Goal: Feedback & Contribution: Contribute content

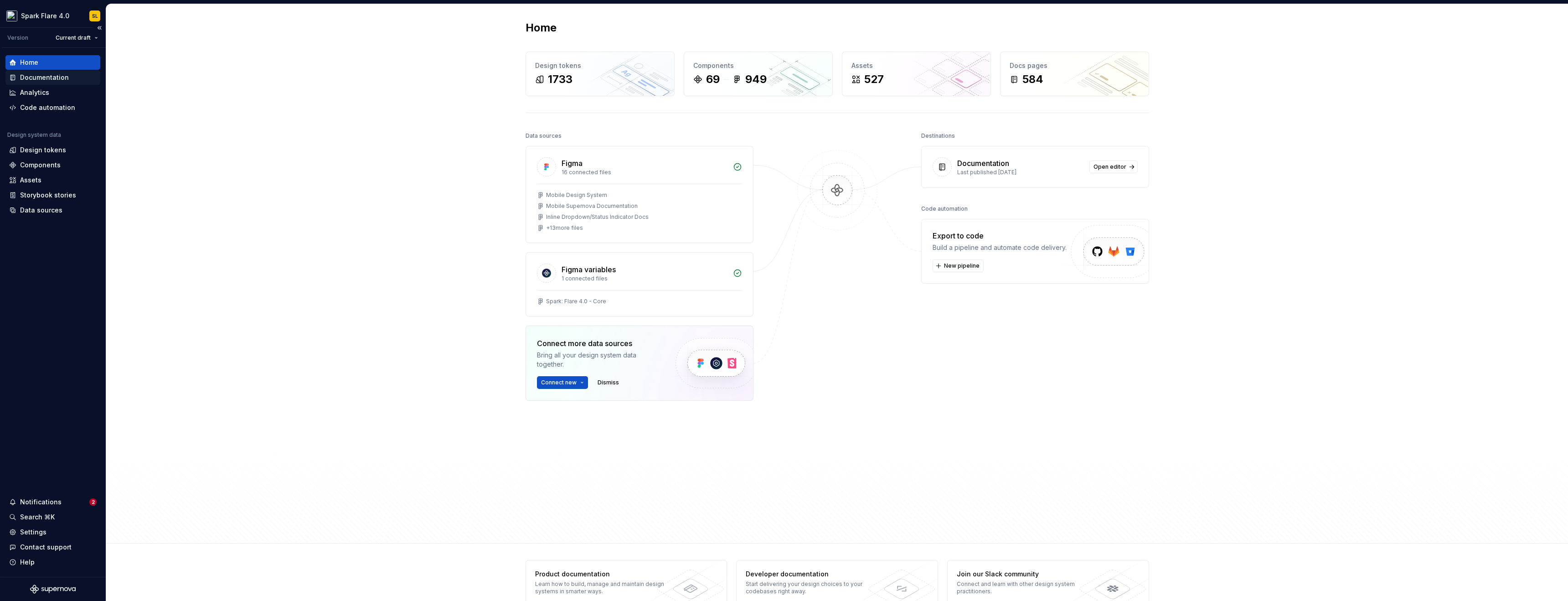
click at [70, 79] on div "Documentation" at bounding box center [53, 78] width 87 height 9
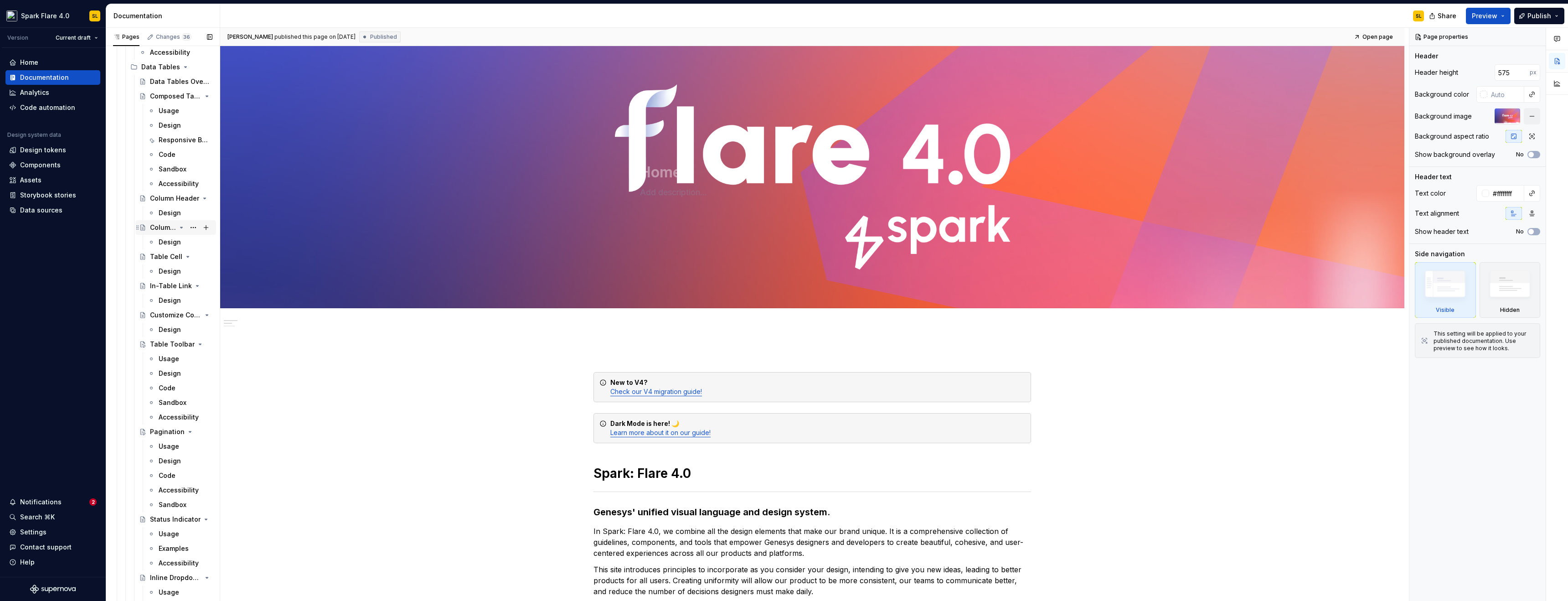
scroll to position [4827, 0]
click at [174, 148] on div "Responsive Behavior" at bounding box center [184, 152] width 52 height 9
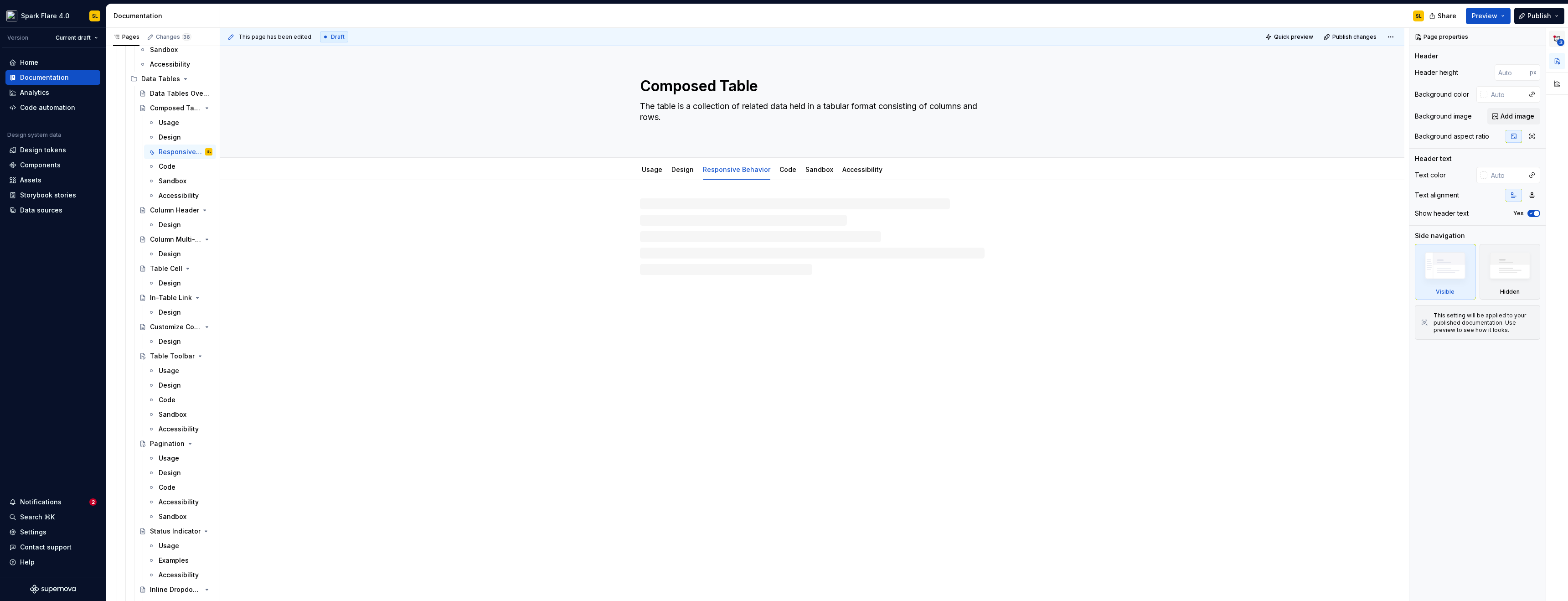
click at [1560, 43] on span "3" at bounding box center [1561, 43] width 7 height 8
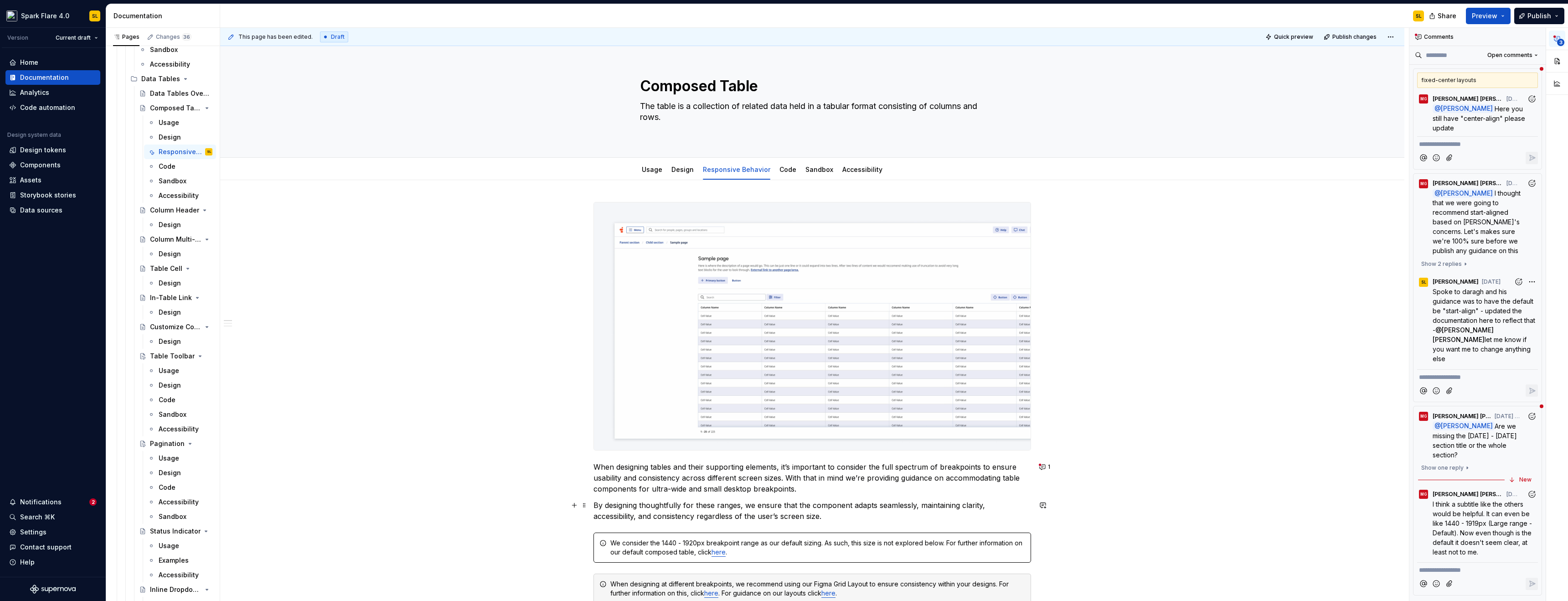
scroll to position [124, 0]
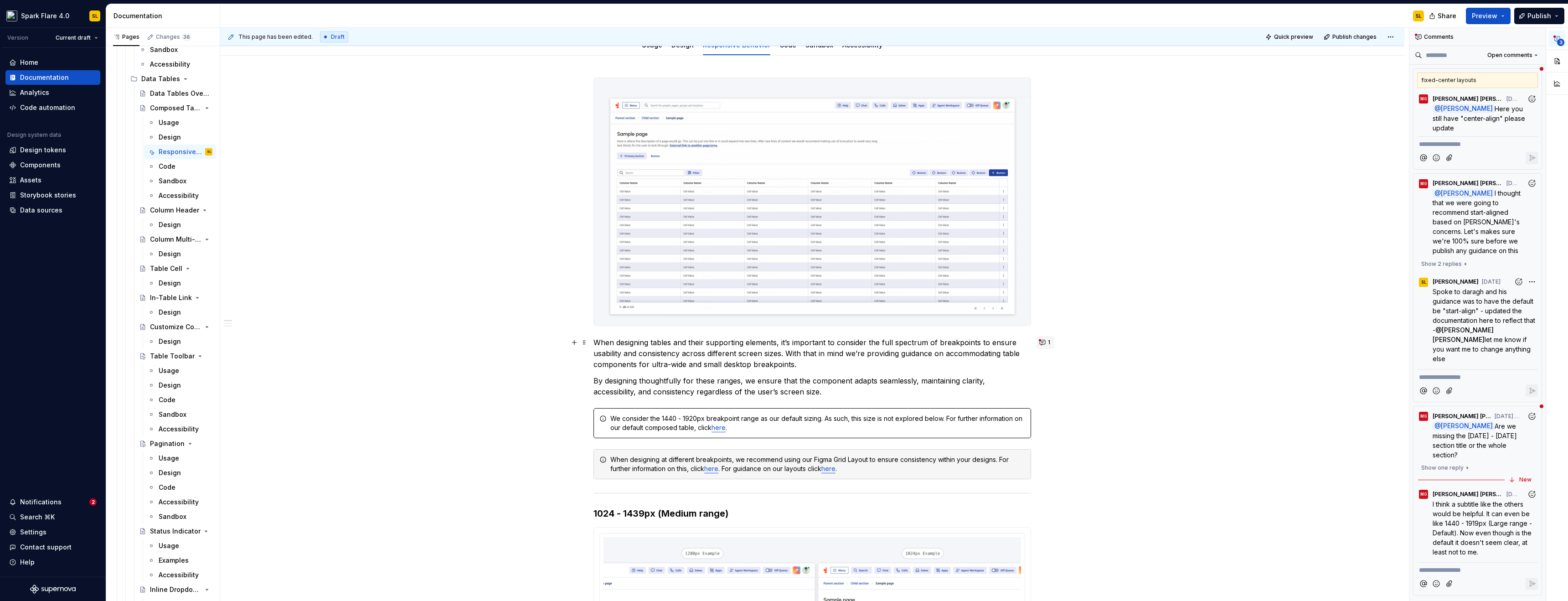
click at [1039, 341] on button "1" at bounding box center [1046, 343] width 17 height 13
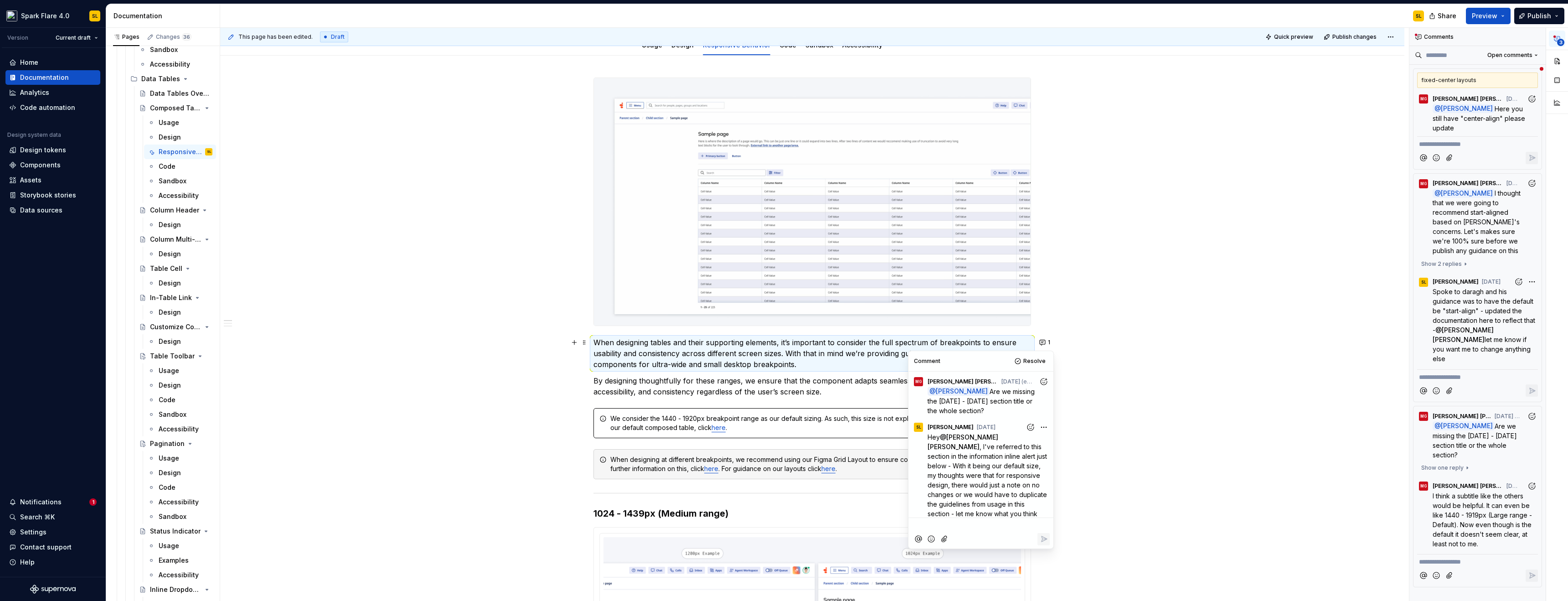
type textarea "*"
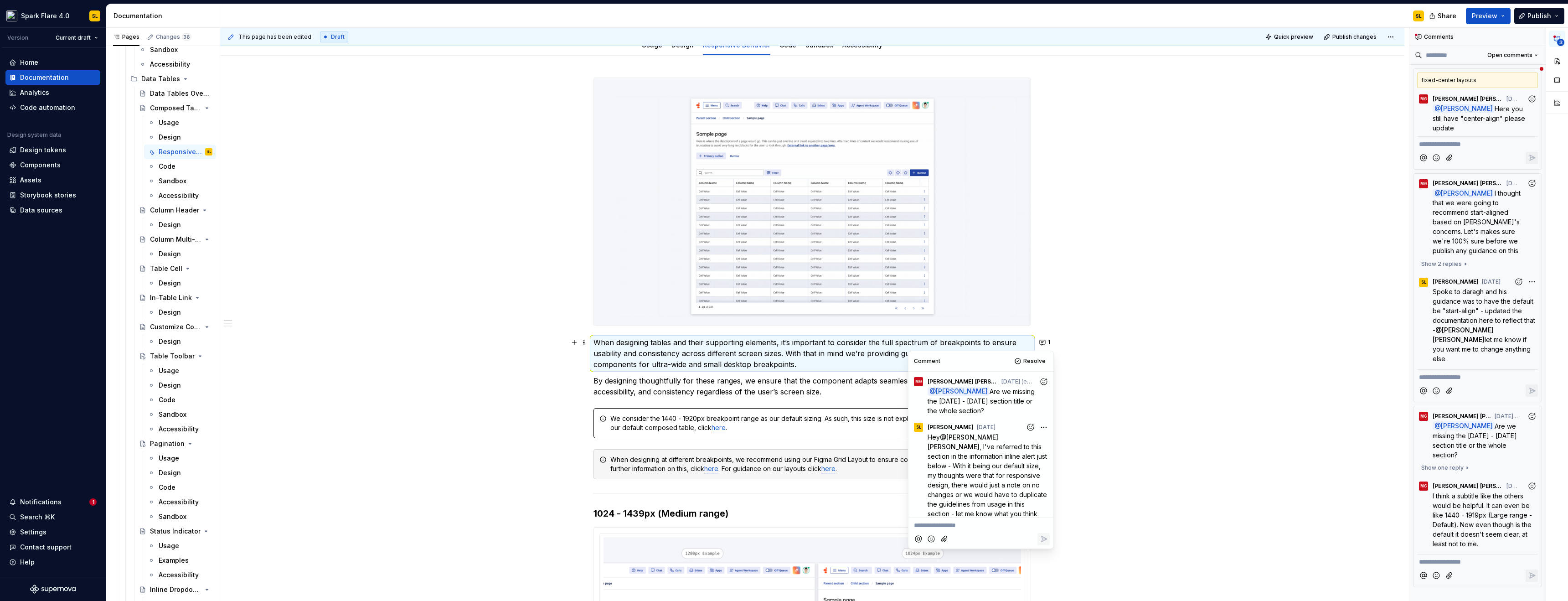
scroll to position [81, 0]
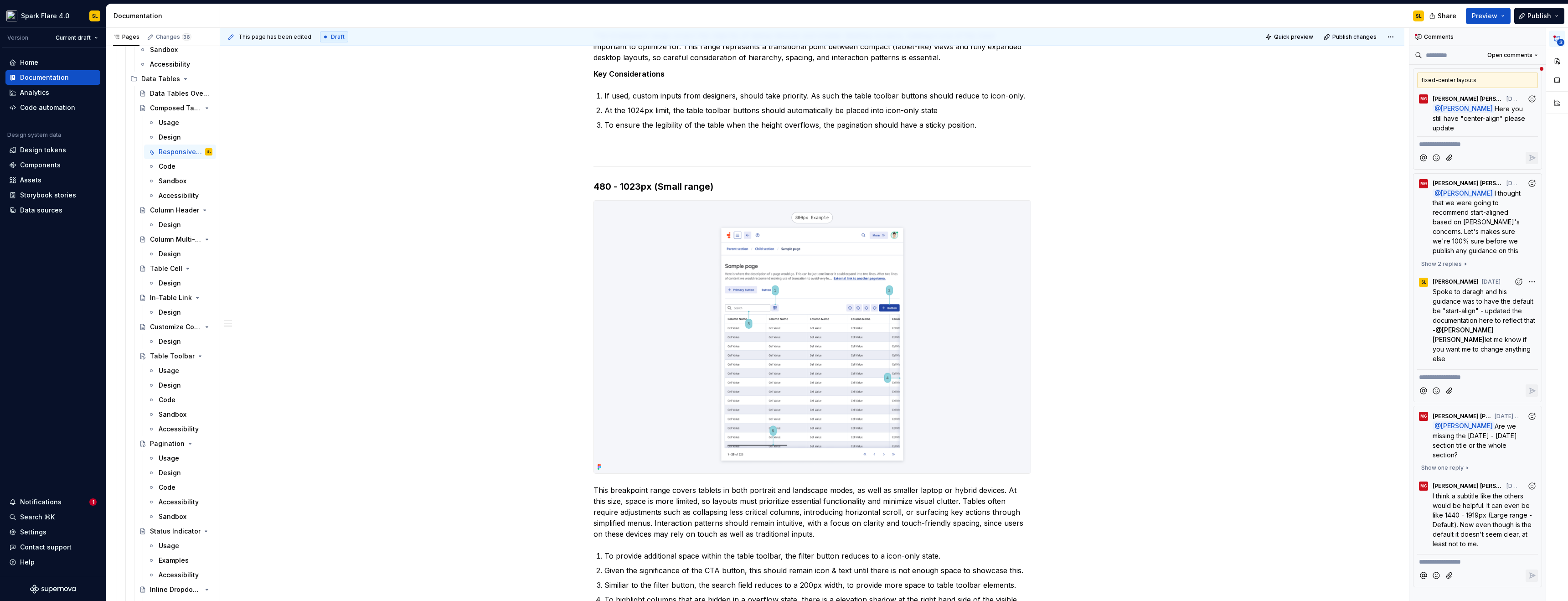
scroll to position [1654, 0]
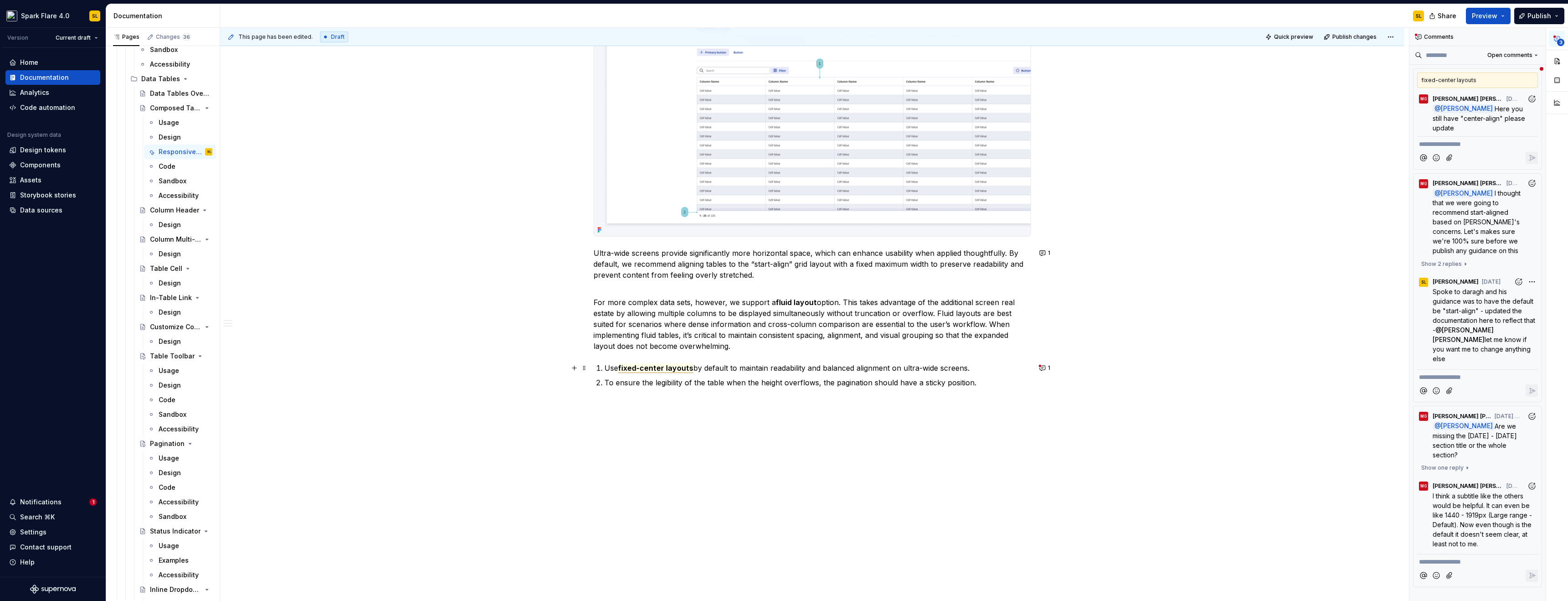
click at [639, 366] on span "fixed-center layouts" at bounding box center [656, 368] width 75 height 9
click at [627, 369] on span "fixed-center layouts" at bounding box center [656, 368] width 75 height 9
click at [659, 368] on span "start-center layouts" at bounding box center [656, 368] width 75 height 9
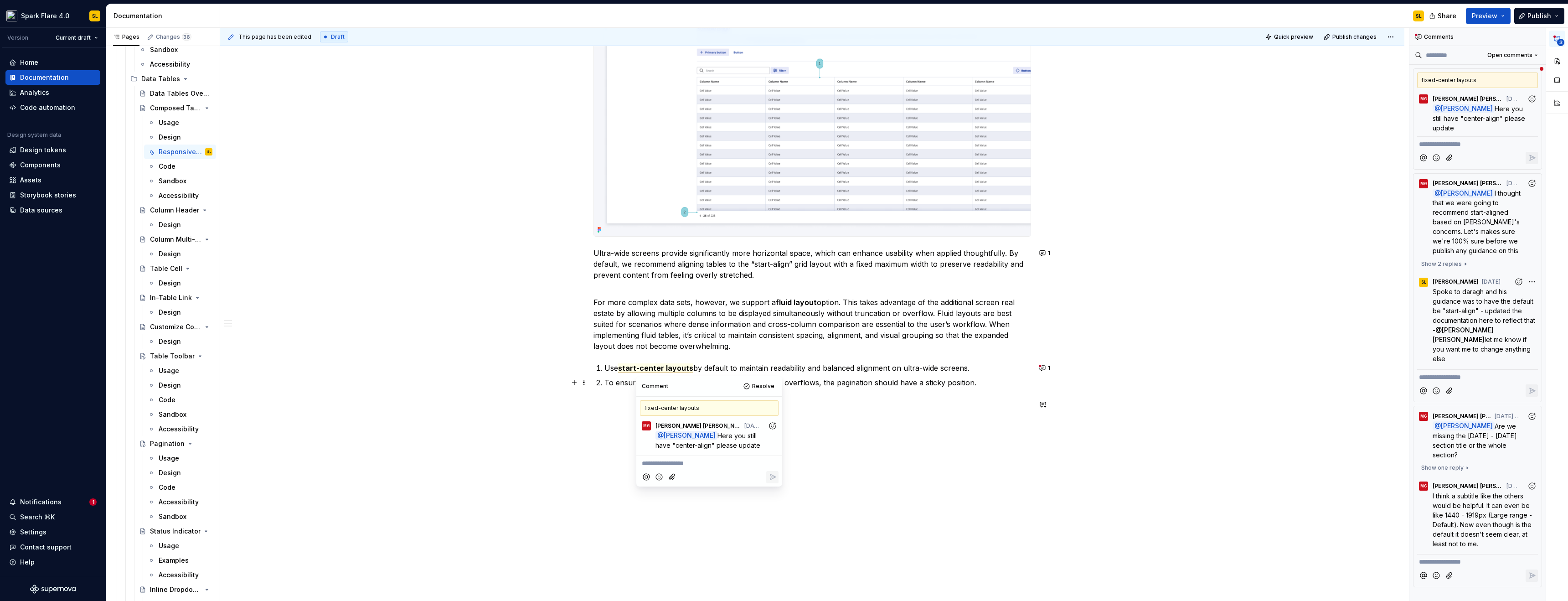
click at [762, 388] on span "Resolve" at bounding box center [764, 386] width 22 height 8
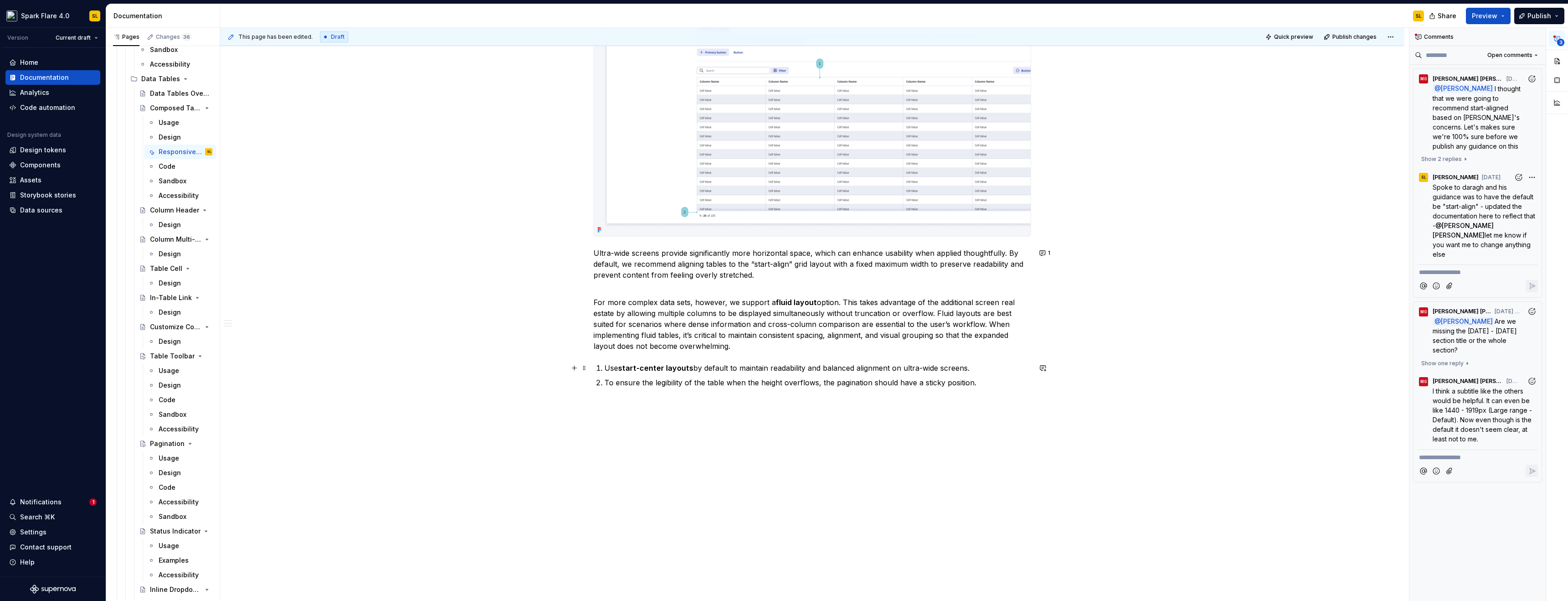
click at [653, 369] on strong "start-center layouts" at bounding box center [656, 368] width 75 height 9
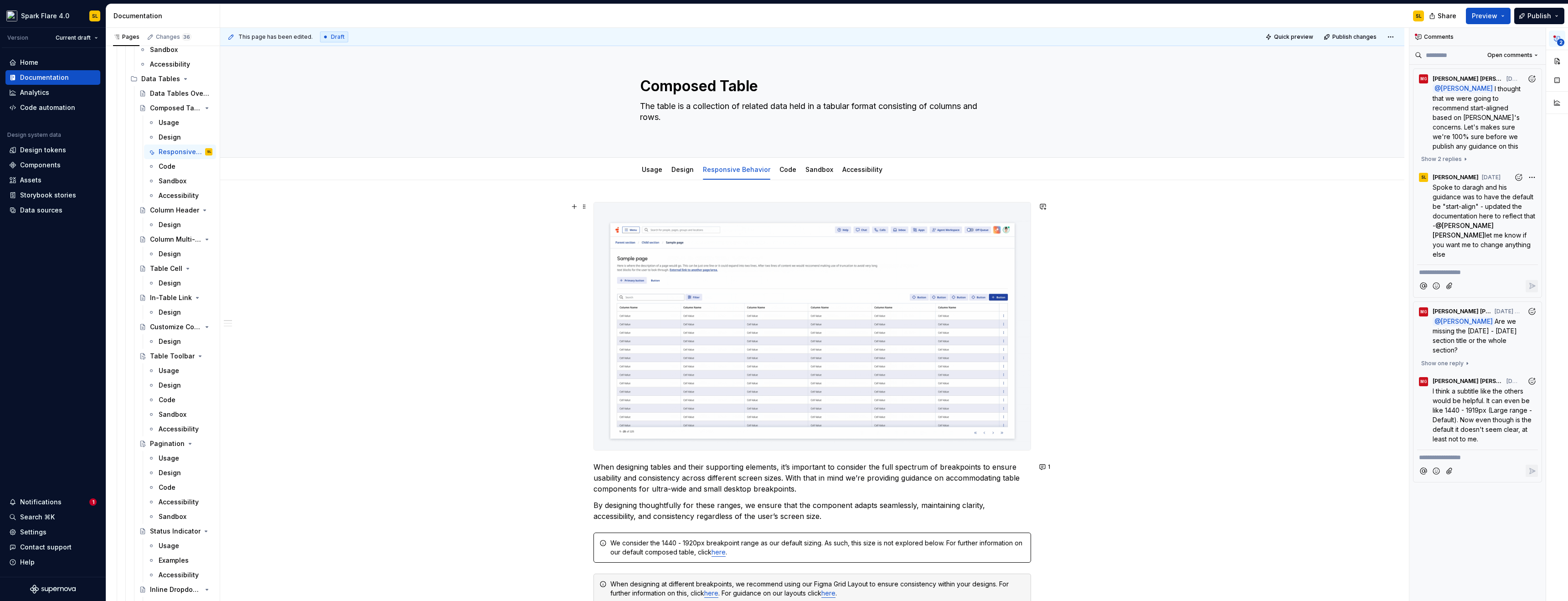
scroll to position [288, 0]
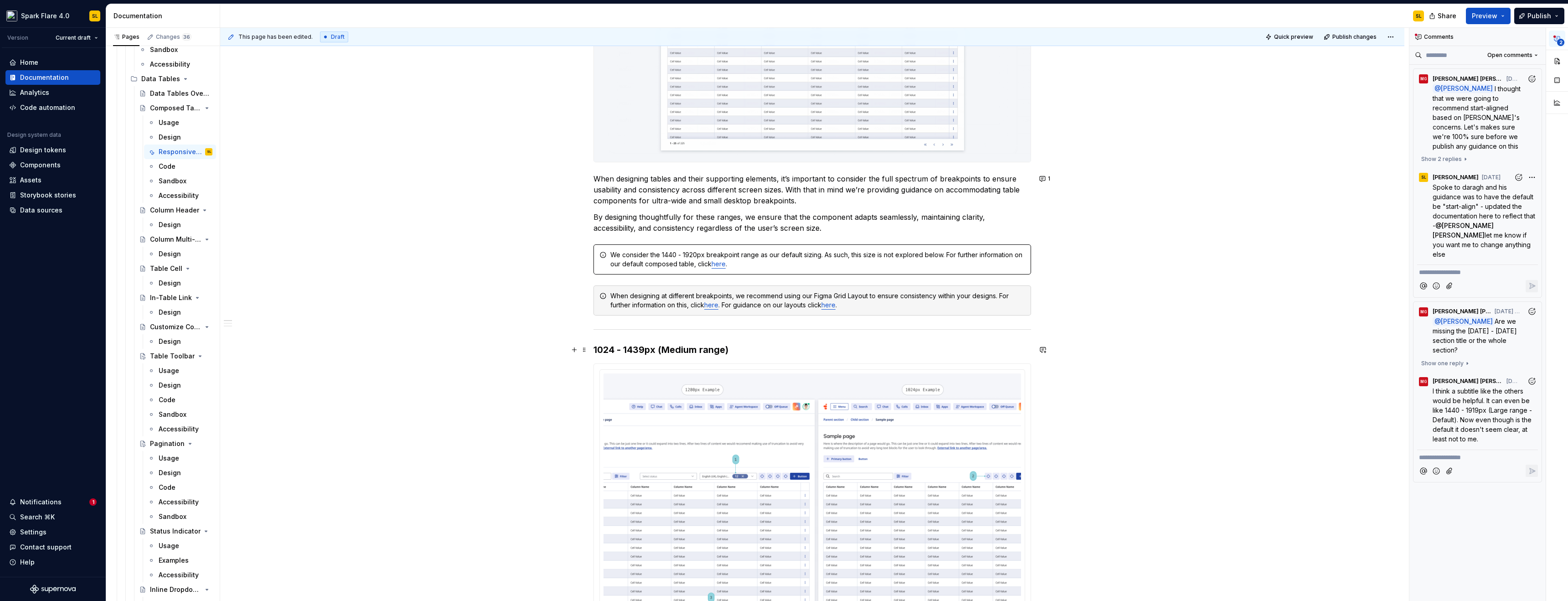
click at [594, 346] on h3 "1024 - 1439px (Medium range)" at bounding box center [812, 350] width 437 height 13
click at [1042, 181] on button "1" at bounding box center [1046, 179] width 17 height 13
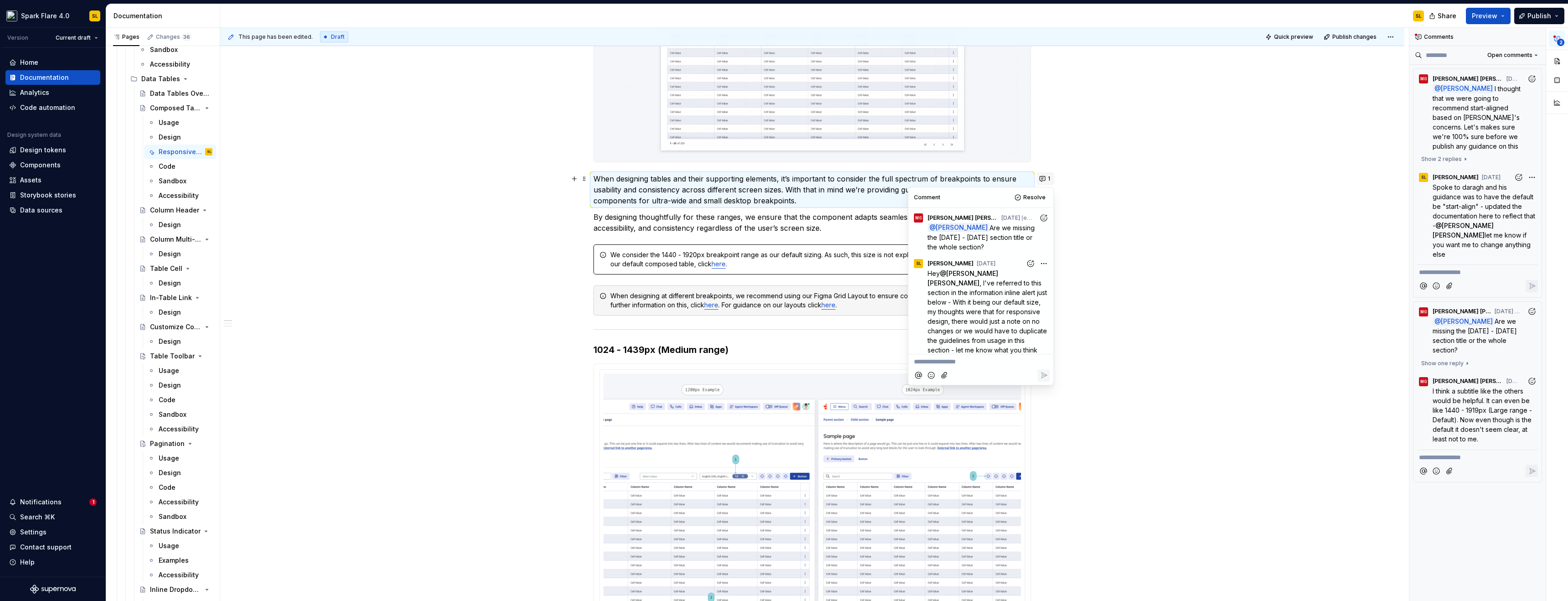
scroll to position [81, 0]
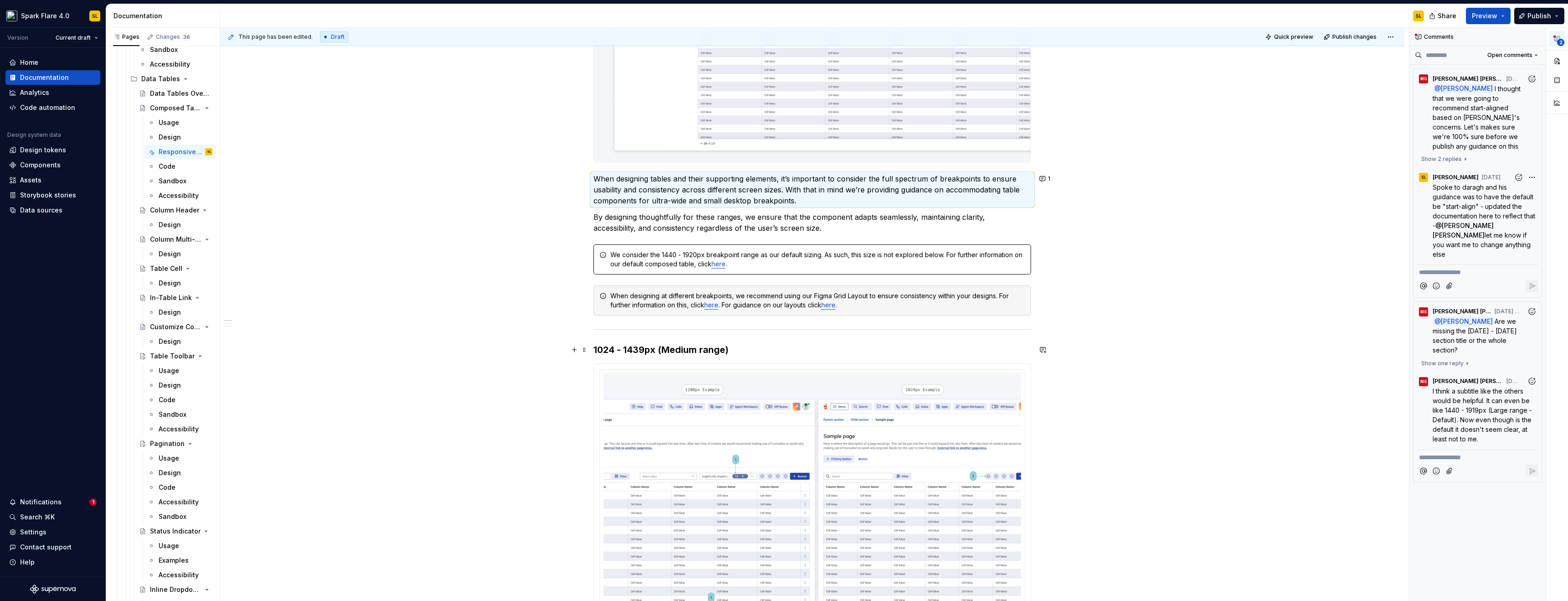
click at [594, 348] on h3 "1024 - 1439px (Medium range)" at bounding box center [812, 350] width 437 height 13
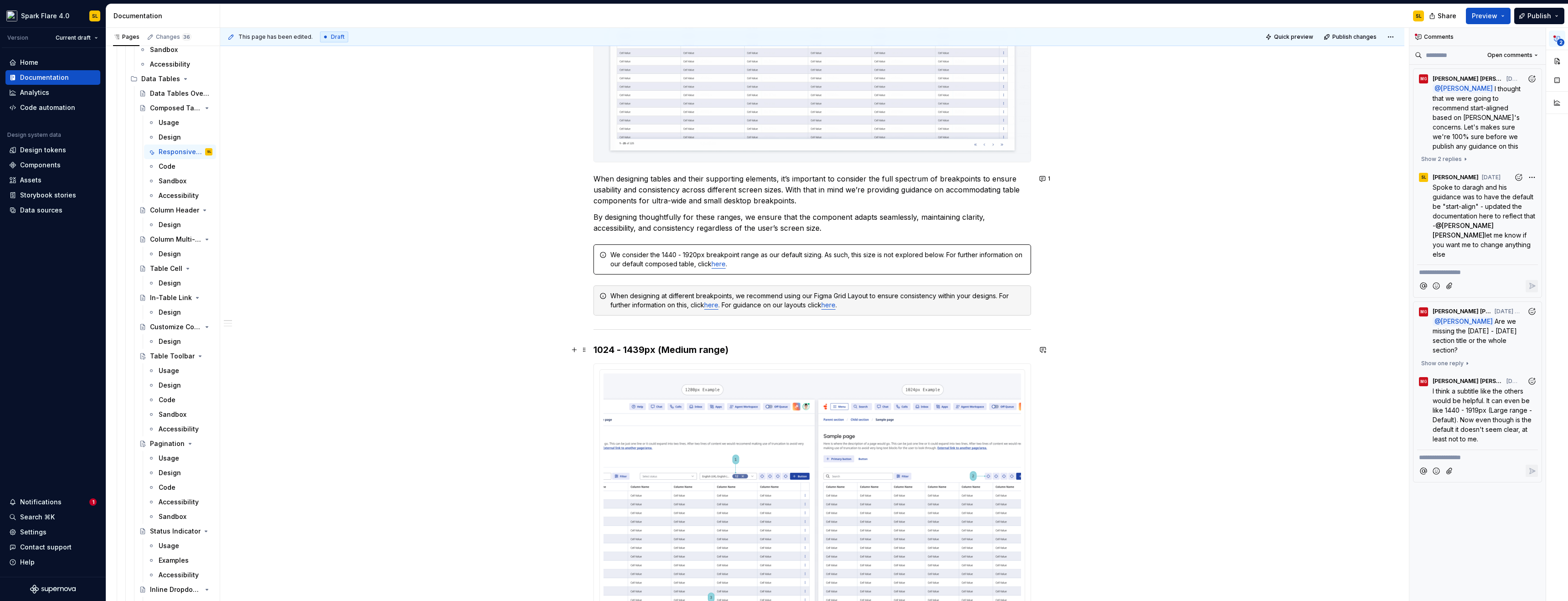
click at [594, 345] on h3 "1024 - 1439px (Medium range)" at bounding box center [812, 350] width 437 height 13
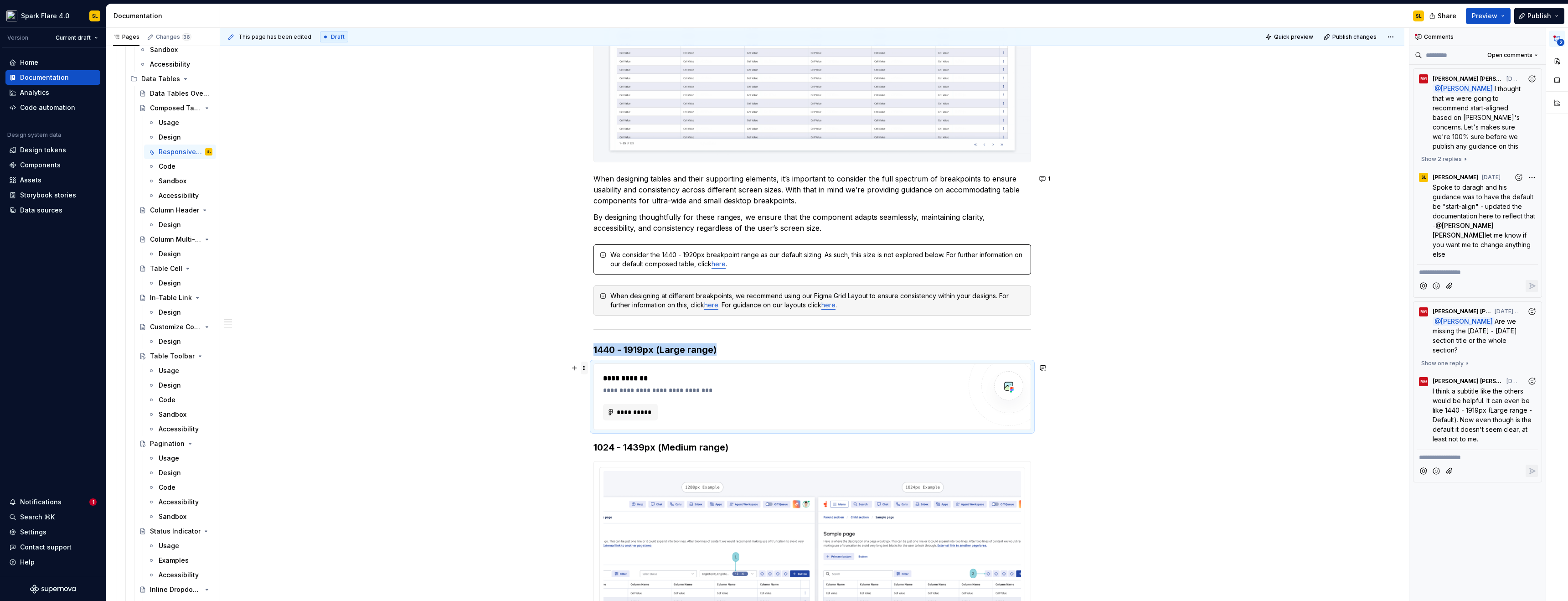
click at [584, 369] on span at bounding box center [584, 368] width 7 height 13
click at [604, 446] on div "Delete" at bounding box center [627, 449] width 59 height 9
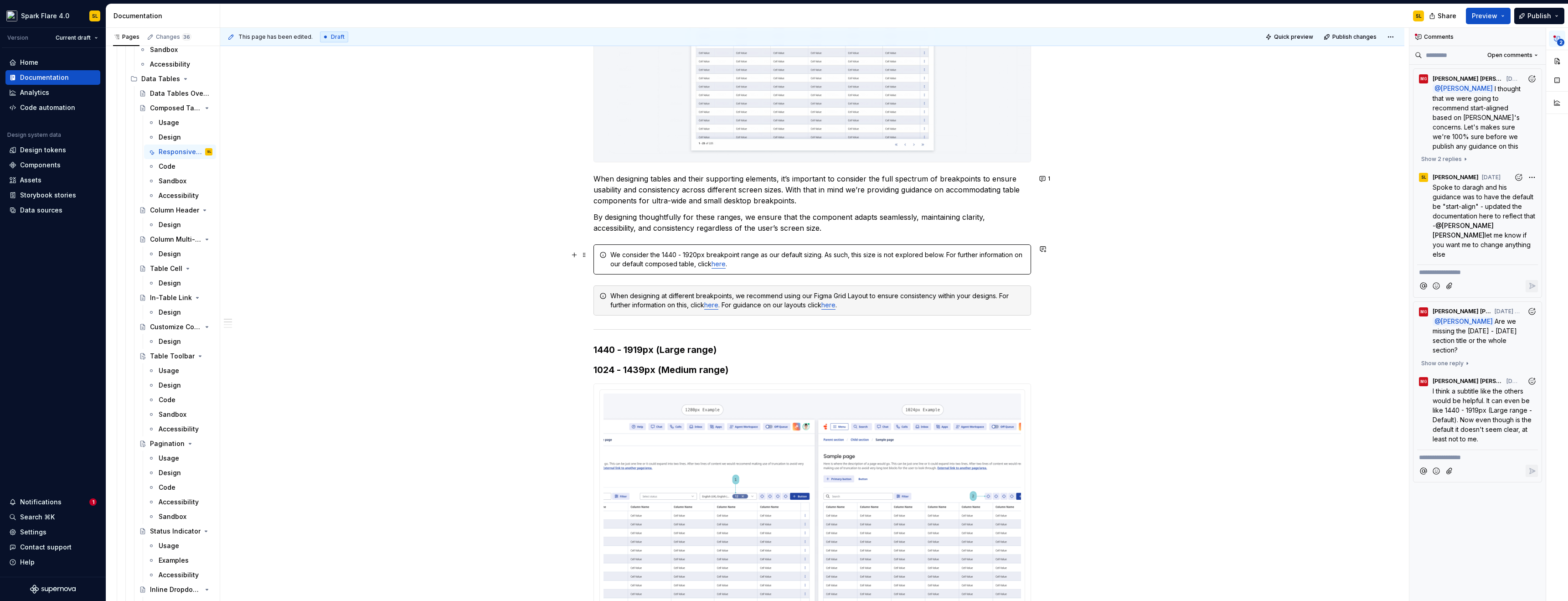
click at [624, 256] on div "We consider the 1440 - 1920px breakpoint range as our default sizing. As such, …" at bounding box center [818, 259] width 415 height 18
copy div "We consider the 1440 - 1920px breakpoint range as our default sizing. As such, …"
click at [719, 351] on h3 "1440 - 1919px (Large range)" at bounding box center [812, 350] width 437 height 13
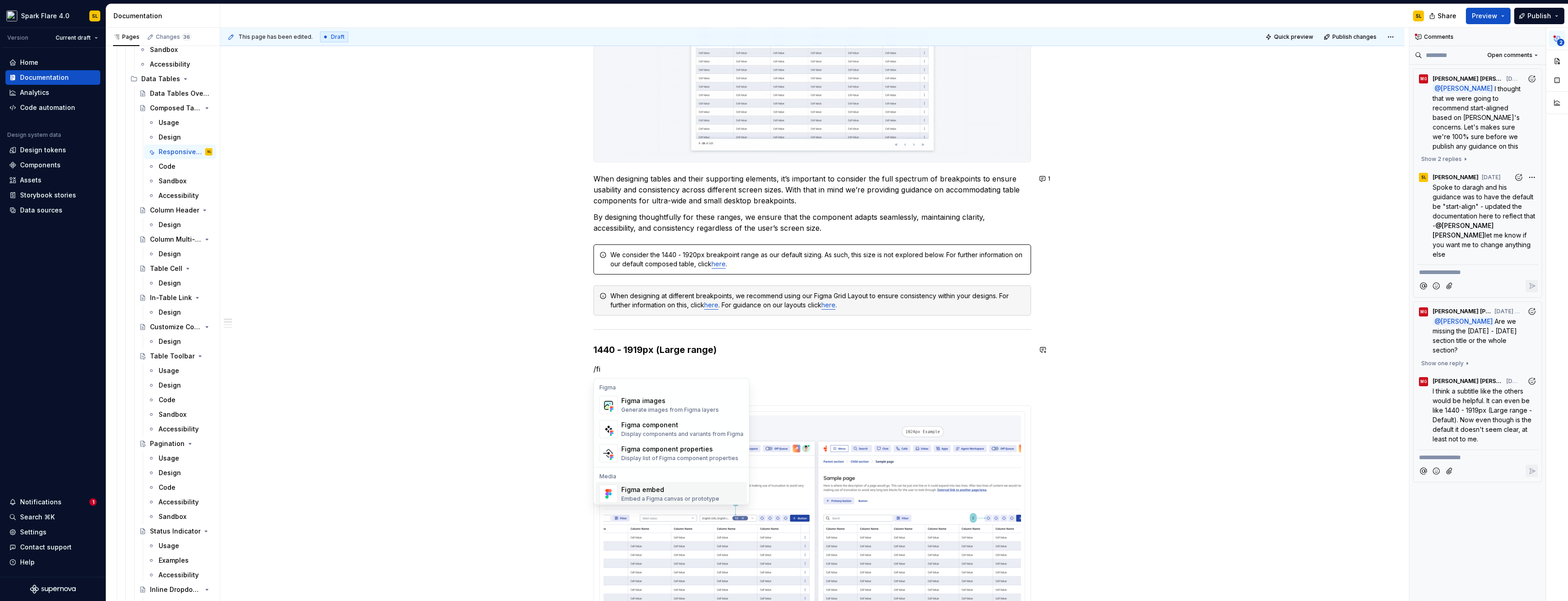
scroll to position [9, 0]
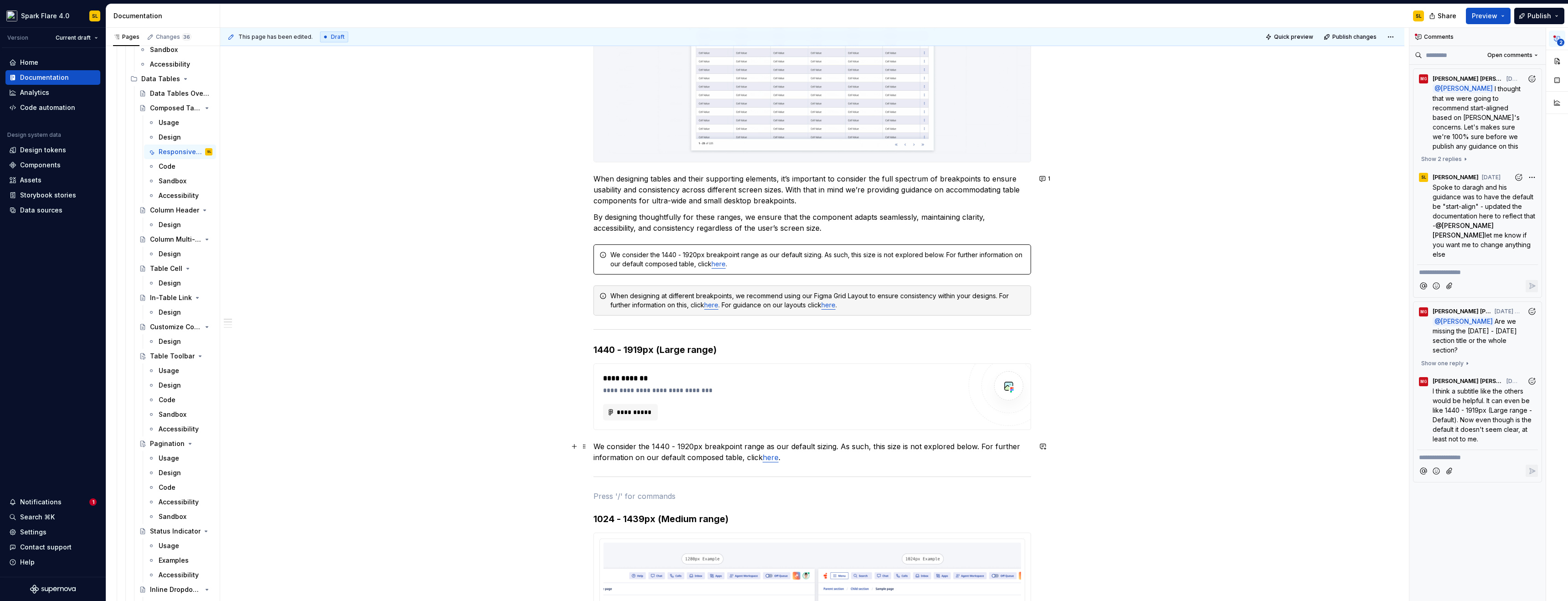
click at [689, 448] on p "We consider the 1440 - 1920px breakpoint range as our default sizing. As such, …" at bounding box center [812, 452] width 437 height 22
click at [965, 444] on p "We consider the 1440 - 1919px breakpoint range as our default sizing. As such, …" at bounding box center [812, 452] width 437 height 22
click at [639, 413] on span "**********" at bounding box center [634, 412] width 36 height 9
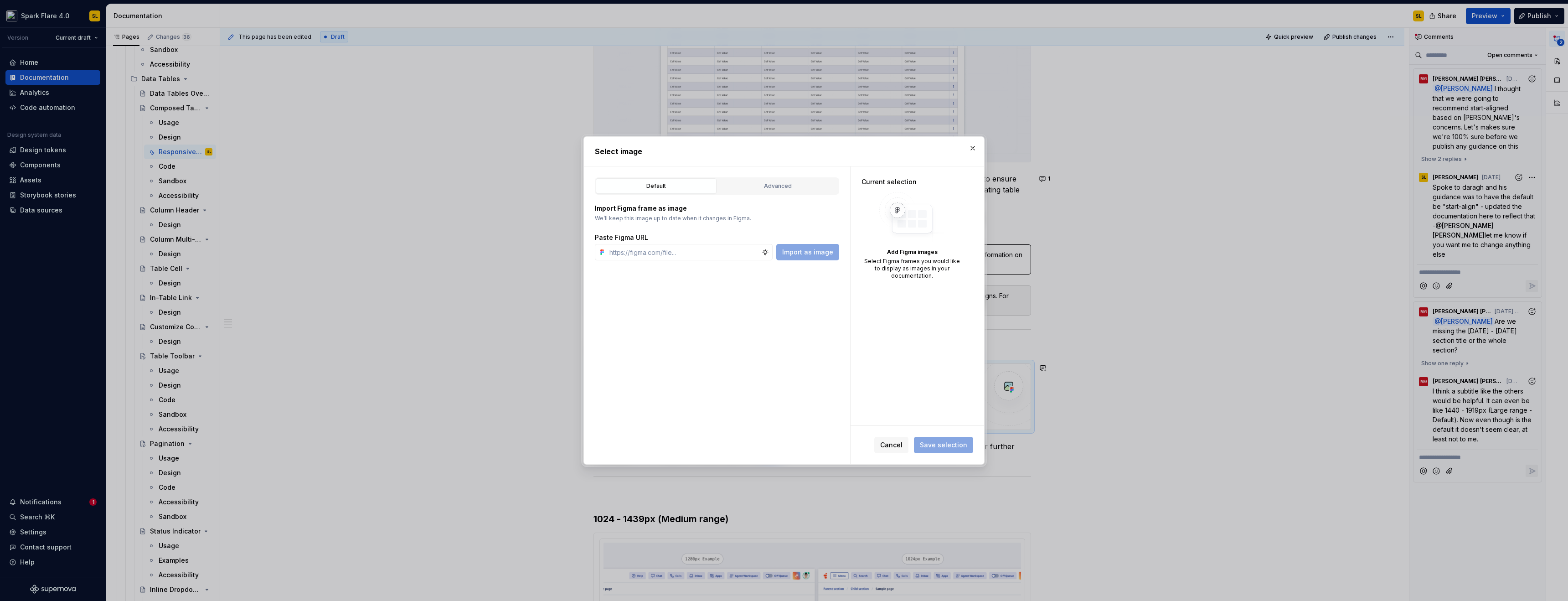
click at [974, 145] on button "button" at bounding box center [973, 148] width 12 height 13
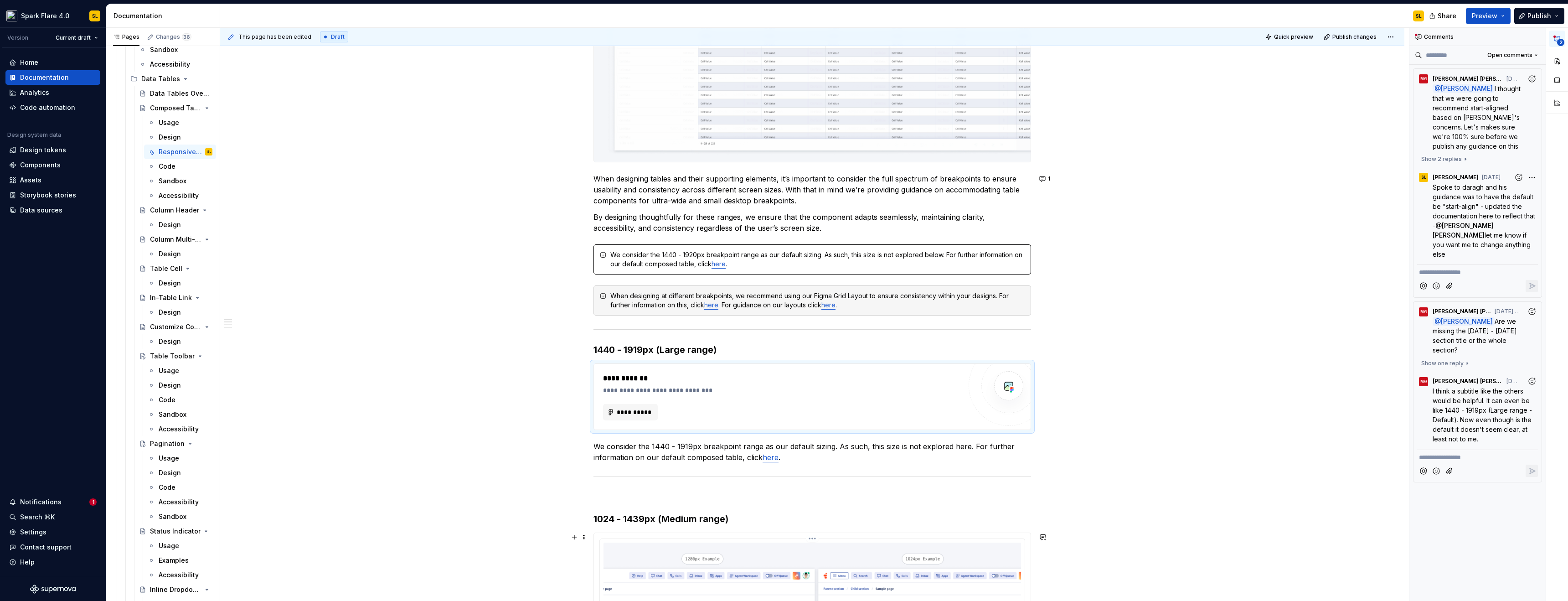
scroll to position [427, 0]
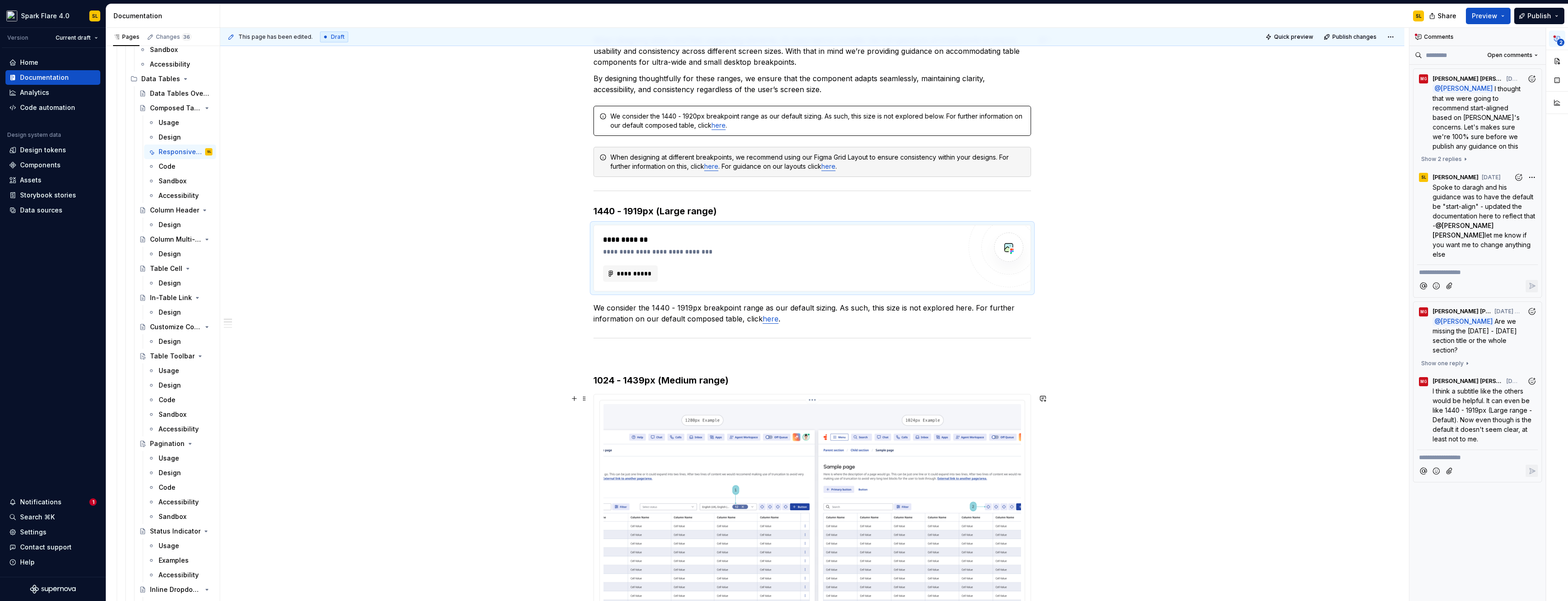
click at [702, 479] on img at bounding box center [812, 535] width 417 height 261
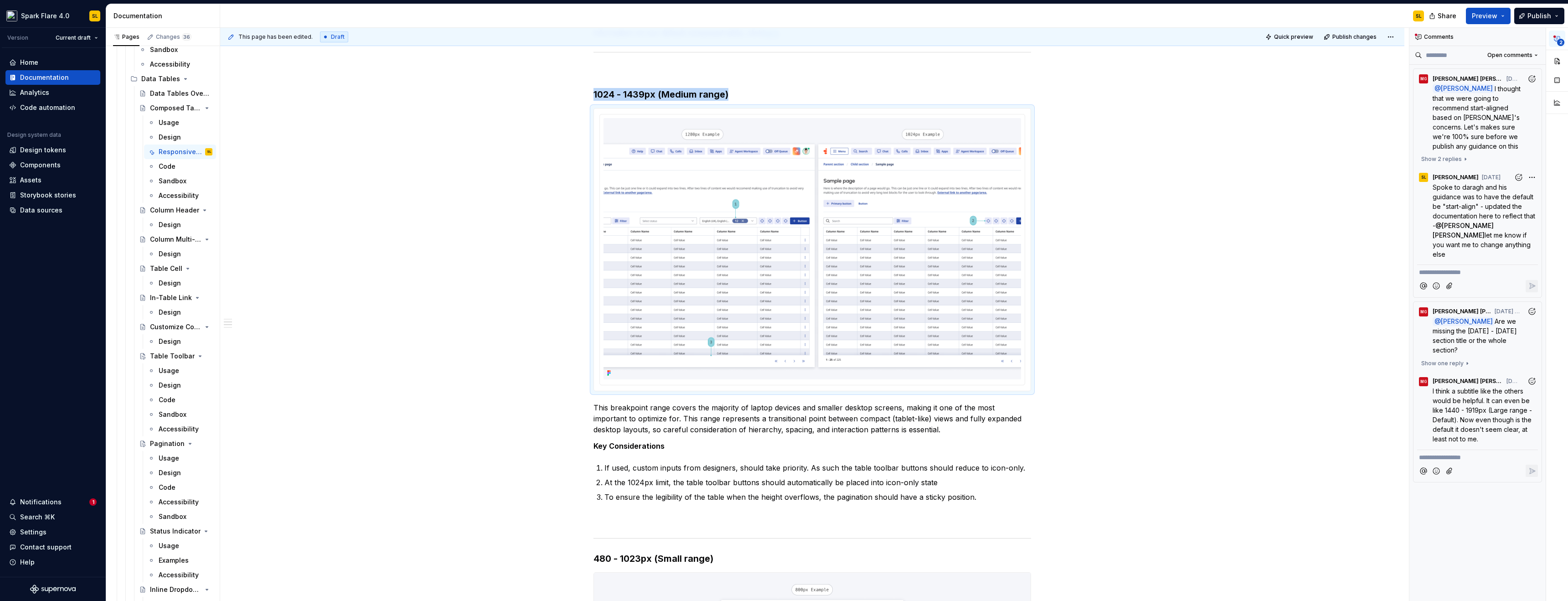
click at [1560, 34] on button "2" at bounding box center [1557, 39] width 16 height 16
click at [1560, 59] on button "button" at bounding box center [1557, 61] width 16 height 16
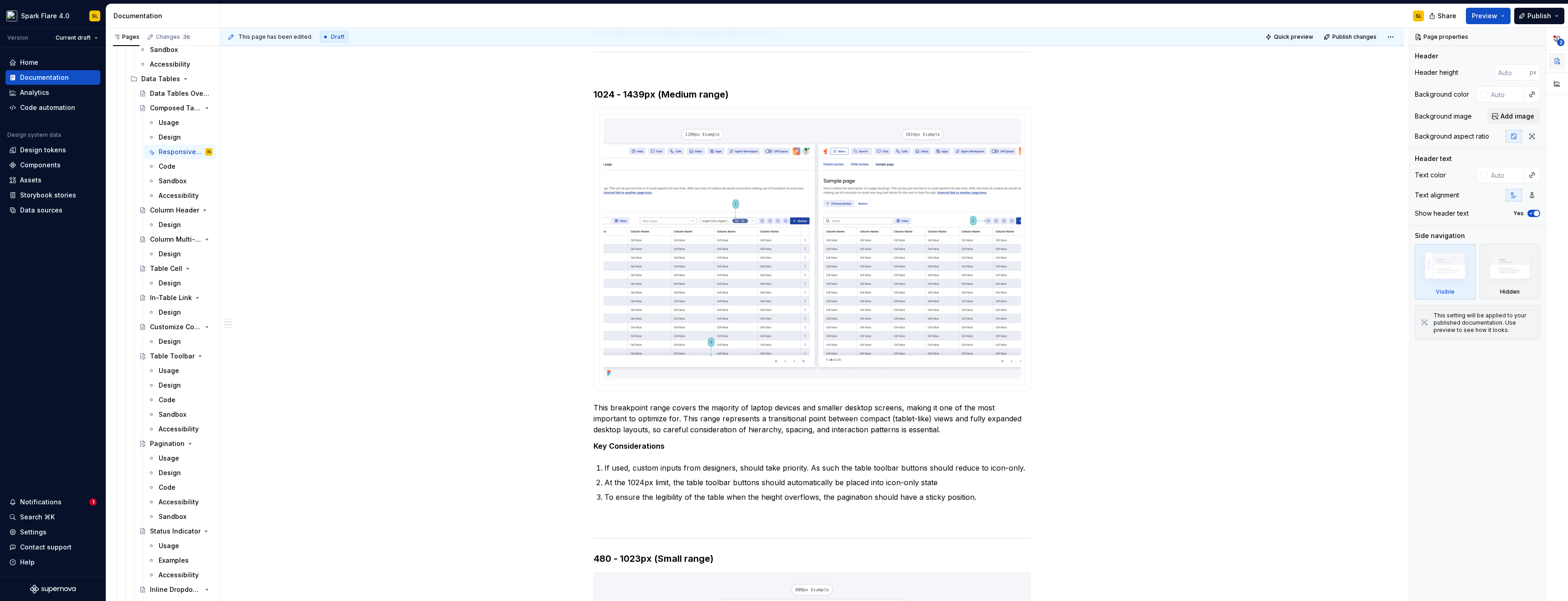
click at [1558, 63] on button "button" at bounding box center [1557, 61] width 16 height 16
click at [797, 342] on img at bounding box center [812, 249] width 417 height 261
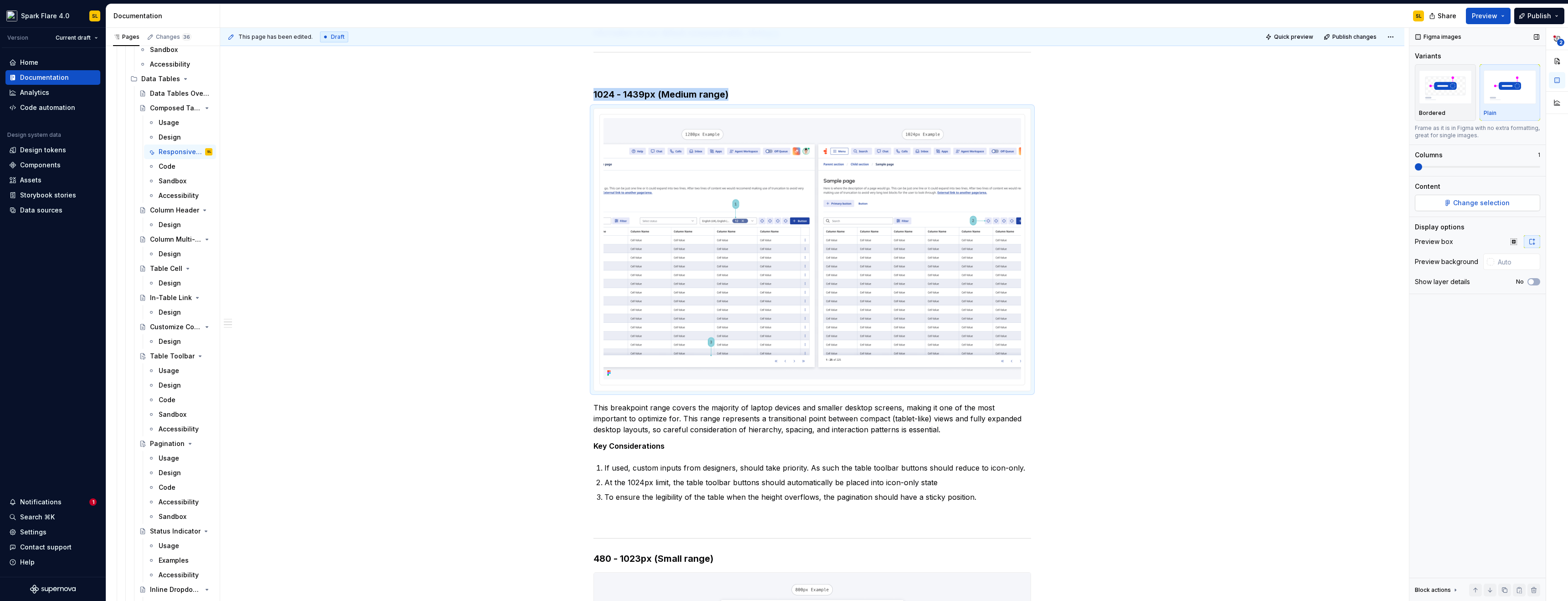
click at [1484, 199] on span "Change selection" at bounding box center [1482, 203] width 56 height 9
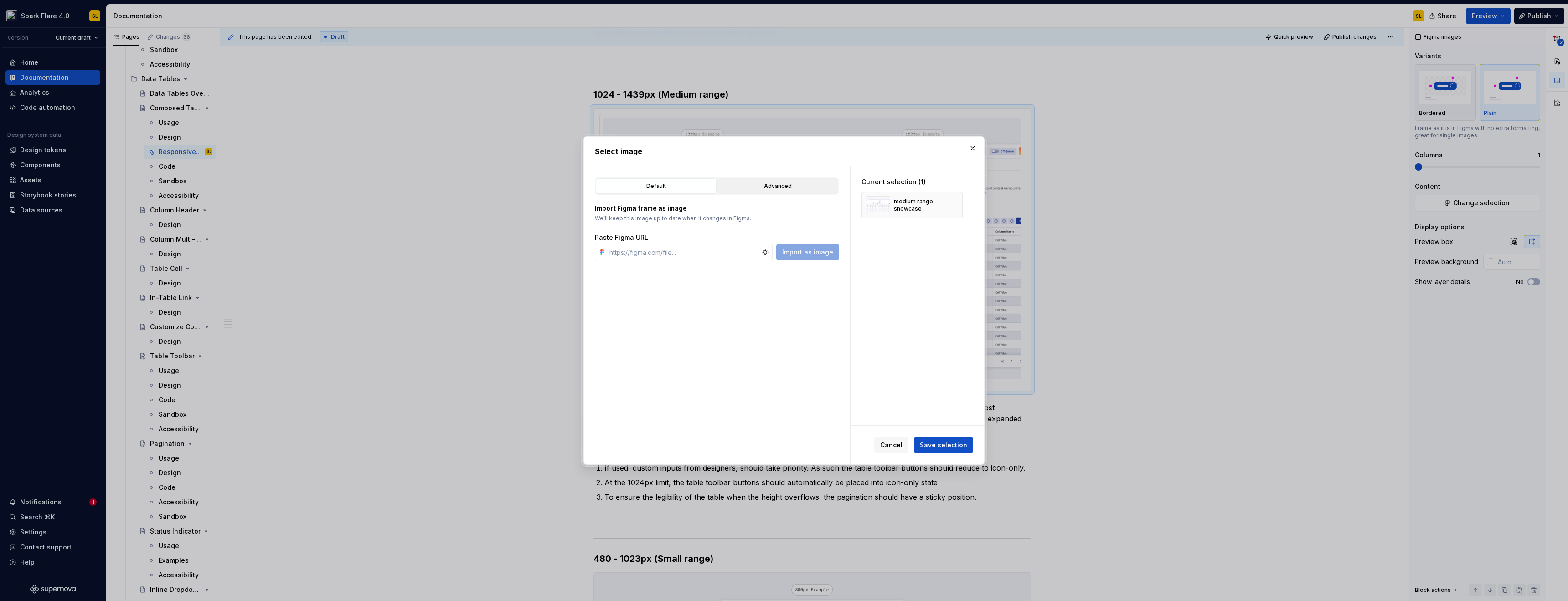
click at [720, 183] on button "Advanced" at bounding box center [777, 186] width 121 height 16
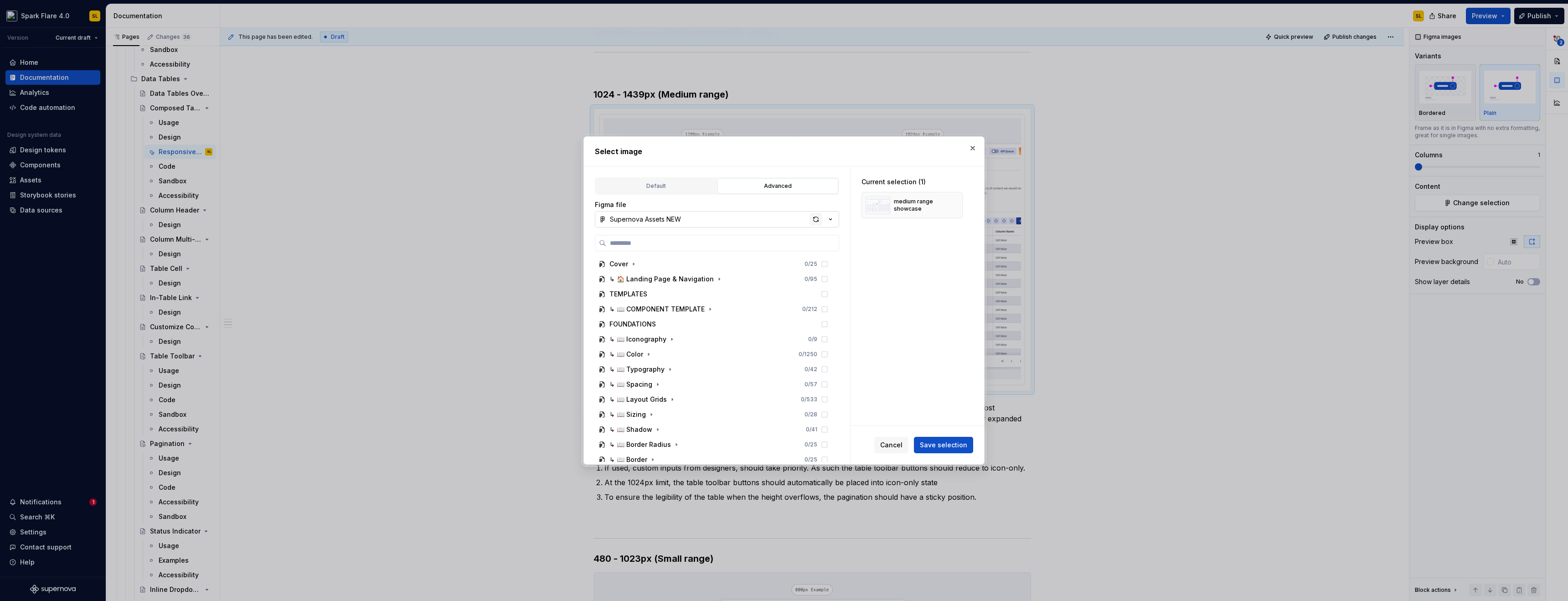
click at [810, 218] on div "button" at bounding box center [816, 220] width 12 height 13
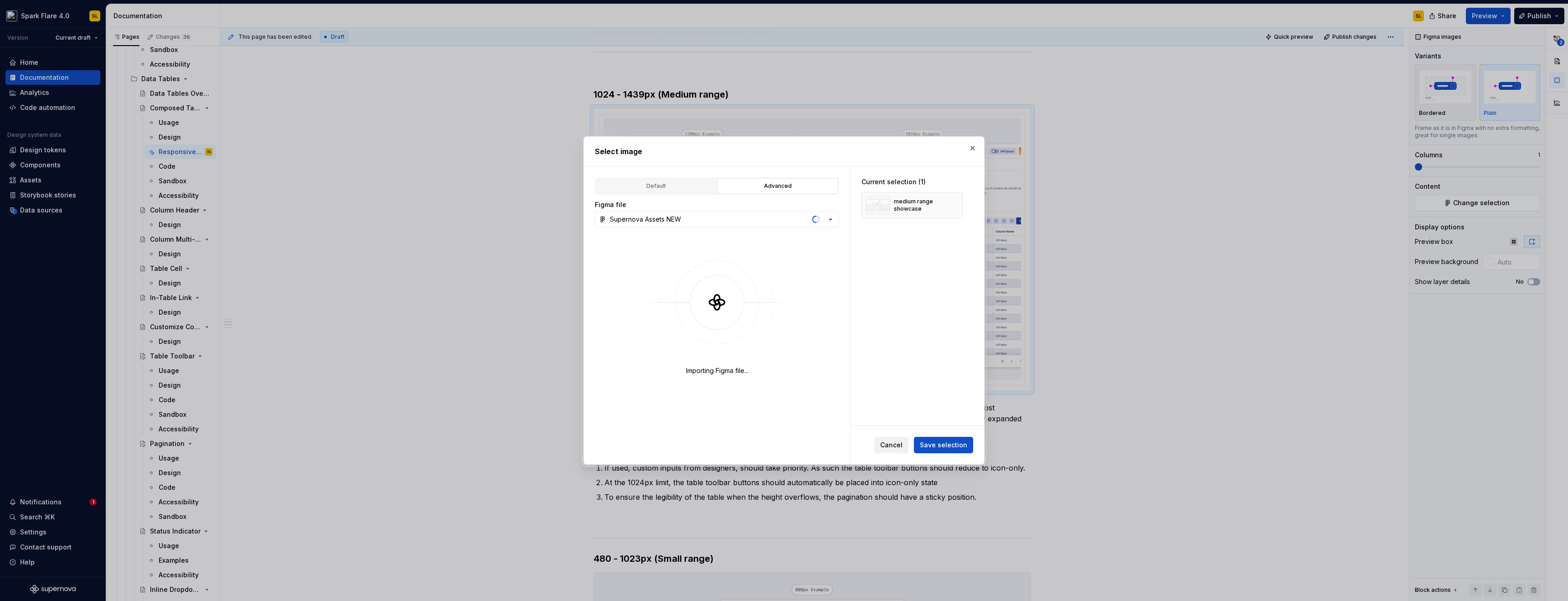
click at [899, 447] on span "Cancel" at bounding box center [892, 445] width 22 height 9
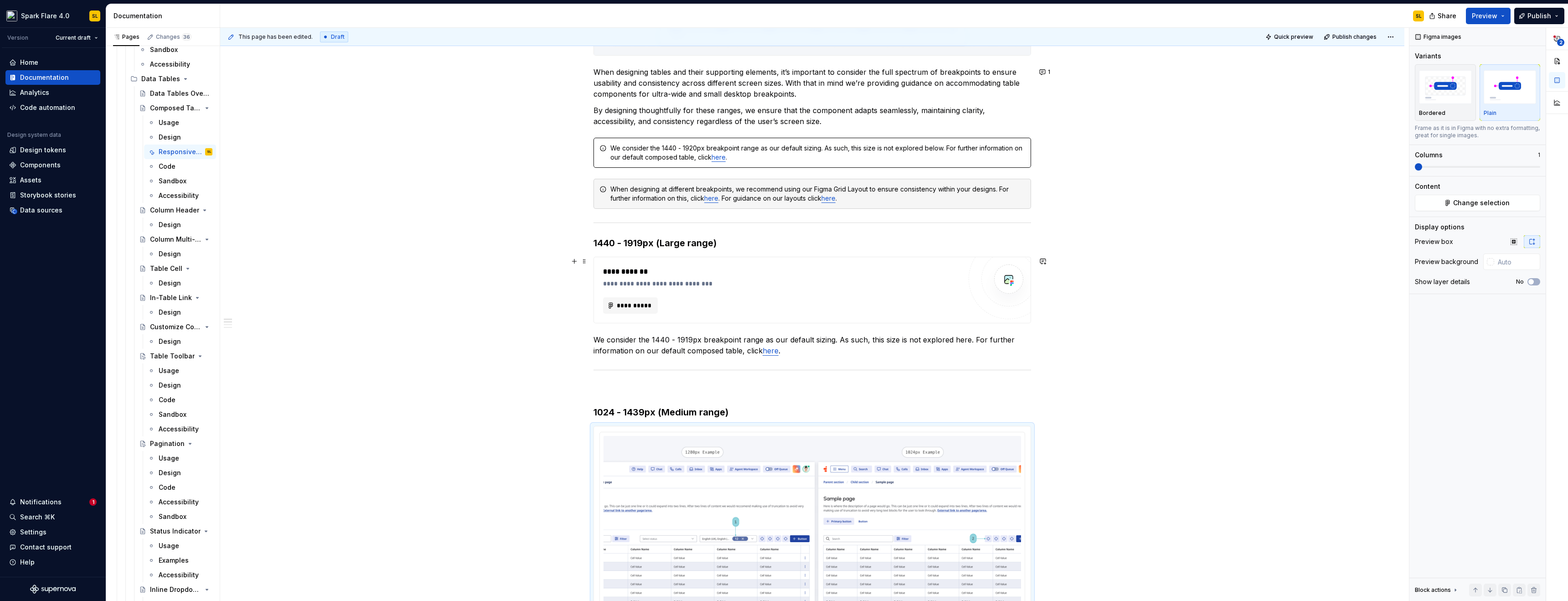
scroll to position [389, 0]
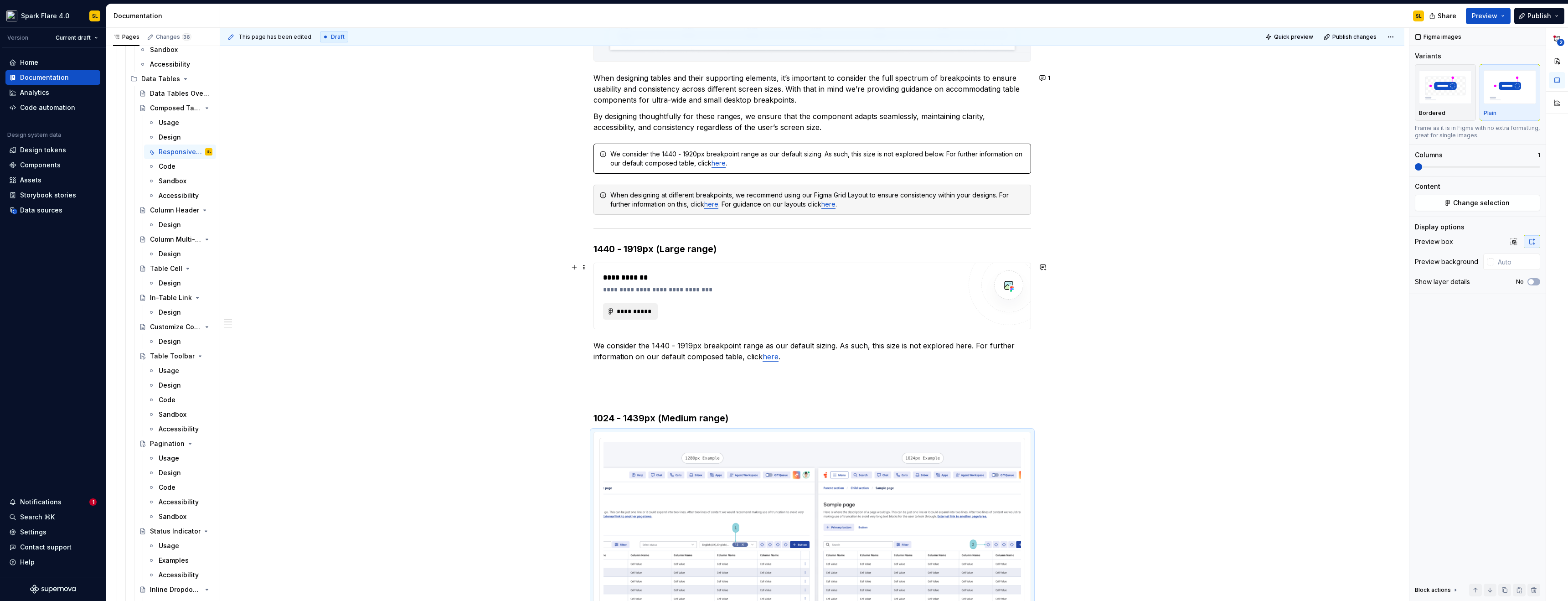
click at [626, 310] on span "**********" at bounding box center [634, 311] width 36 height 9
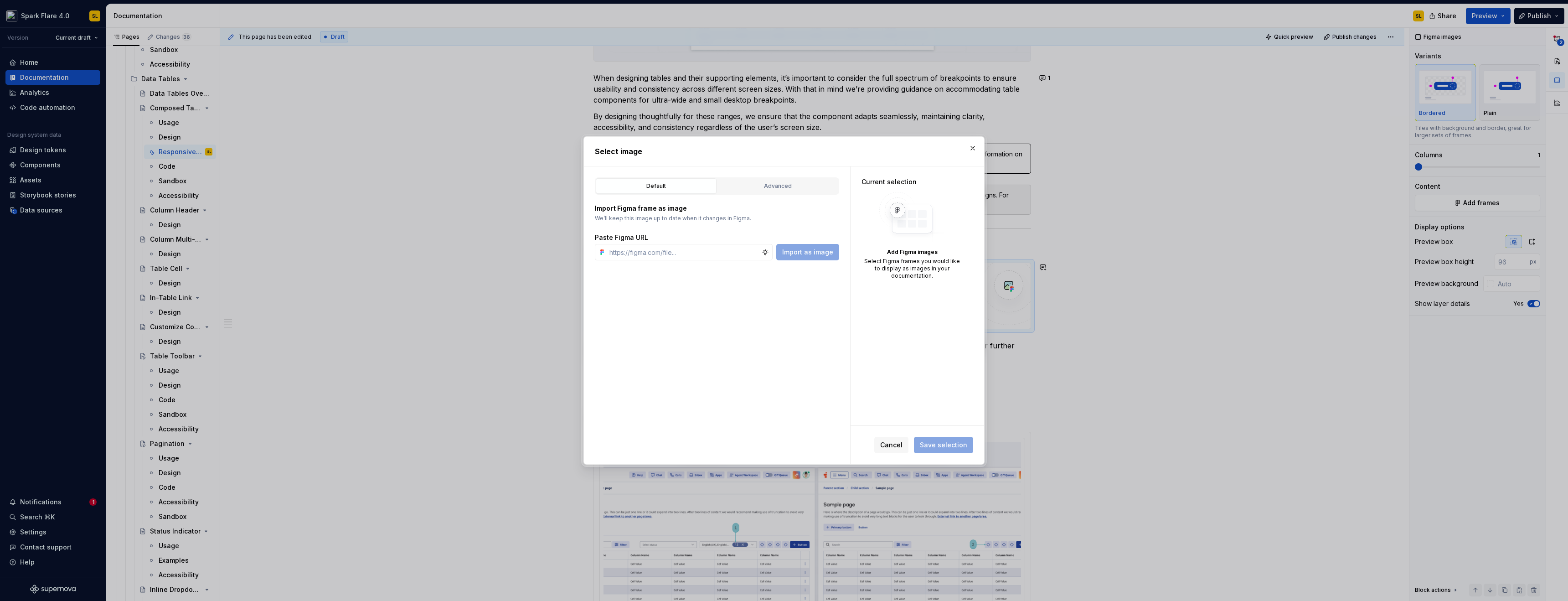
click at [739, 180] on button "Advanced" at bounding box center [777, 186] width 121 height 16
type textarea "*"
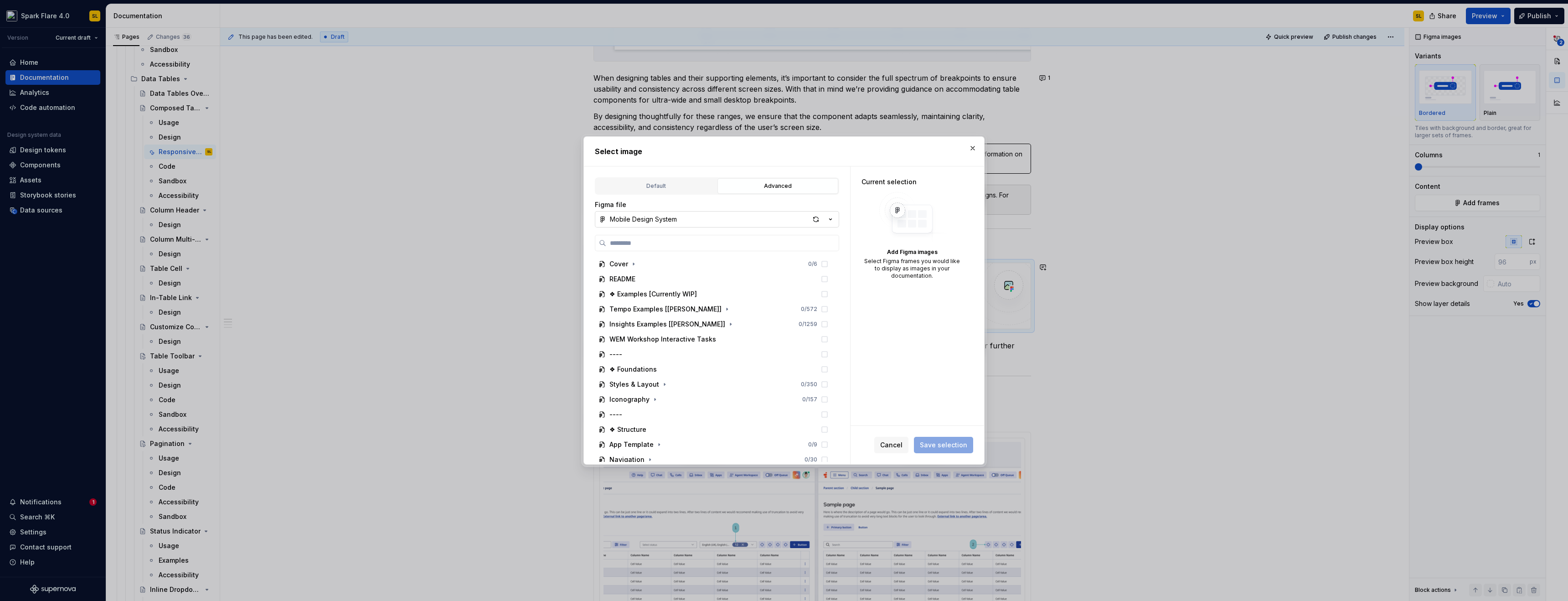
click at [834, 218] on icon "button" at bounding box center [831, 220] width 9 height 9
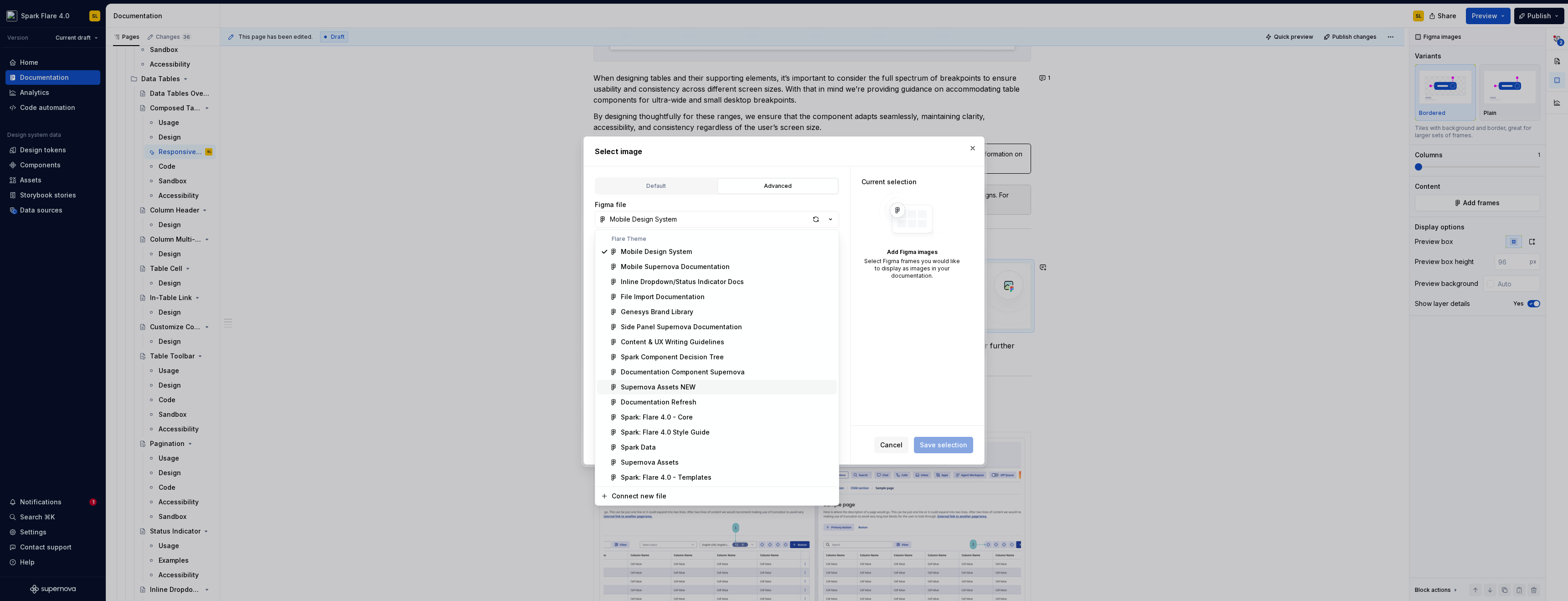
click at [687, 390] on div "Supernova Assets NEW" at bounding box center [659, 387] width 75 height 9
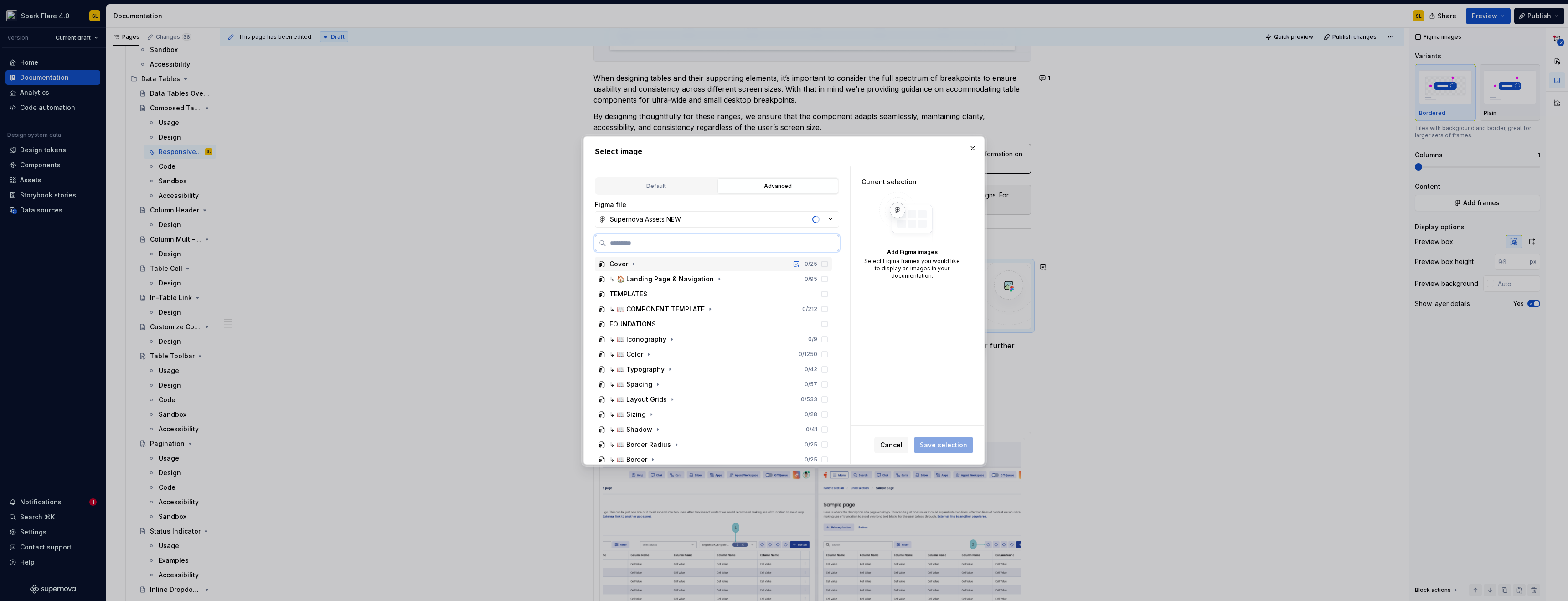
paste input "**********"
type input "**********"
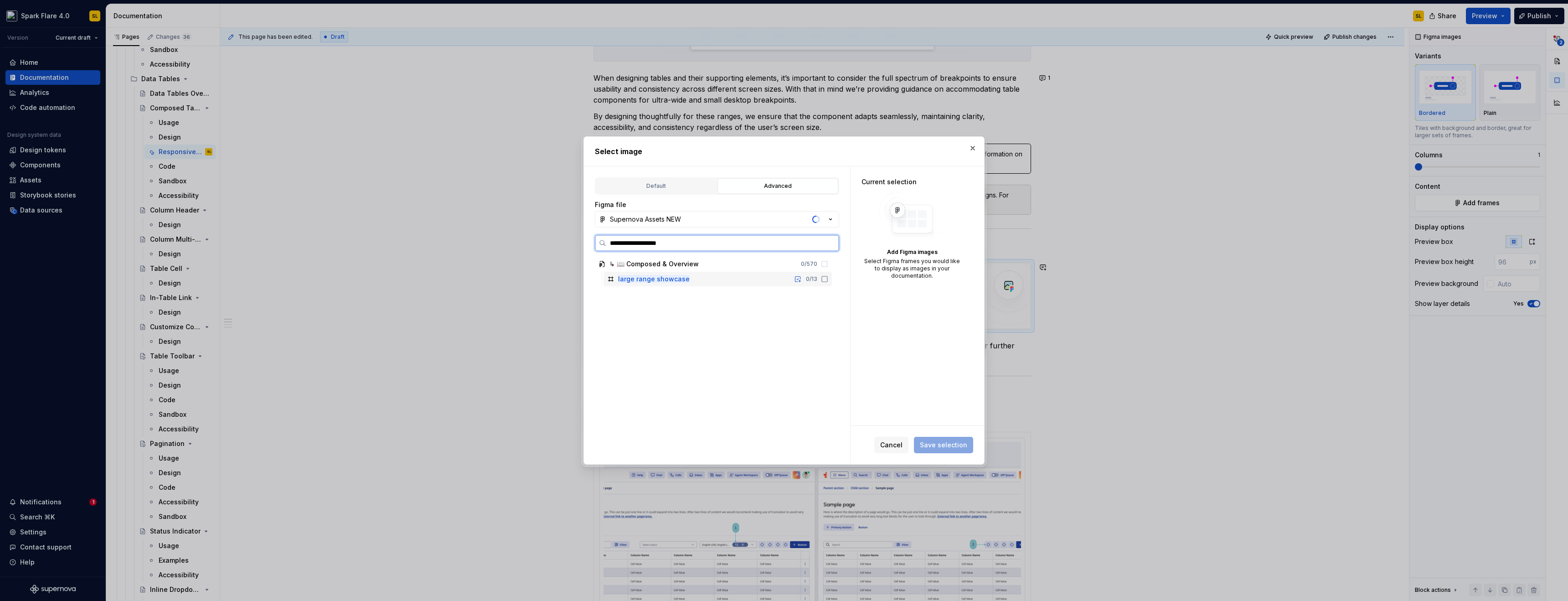
drag, startPoint x: 825, startPoint y: 278, endPoint x: 1009, endPoint y: 378, distance: 209.4
click at [825, 278] on icon at bounding box center [825, 280] width 7 height 8
click at [946, 445] on span "Save selection" at bounding box center [944, 445] width 47 height 9
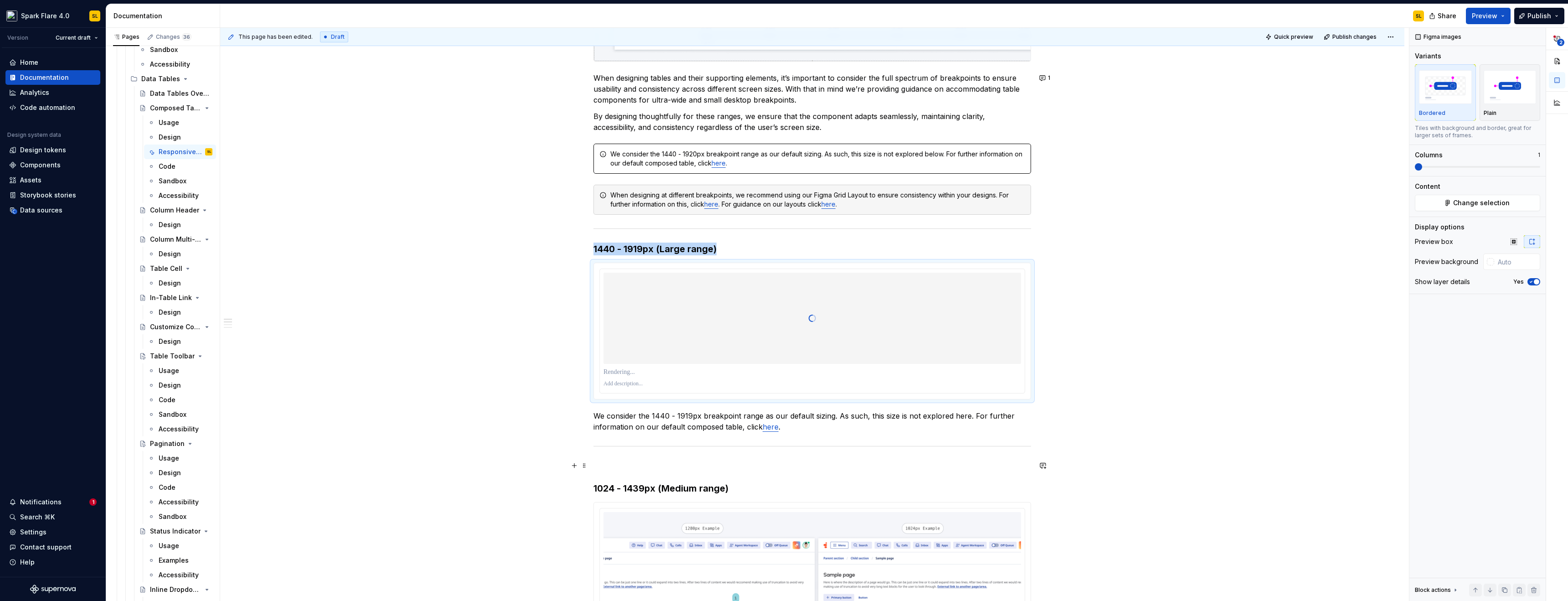
scroll to position [495, 0]
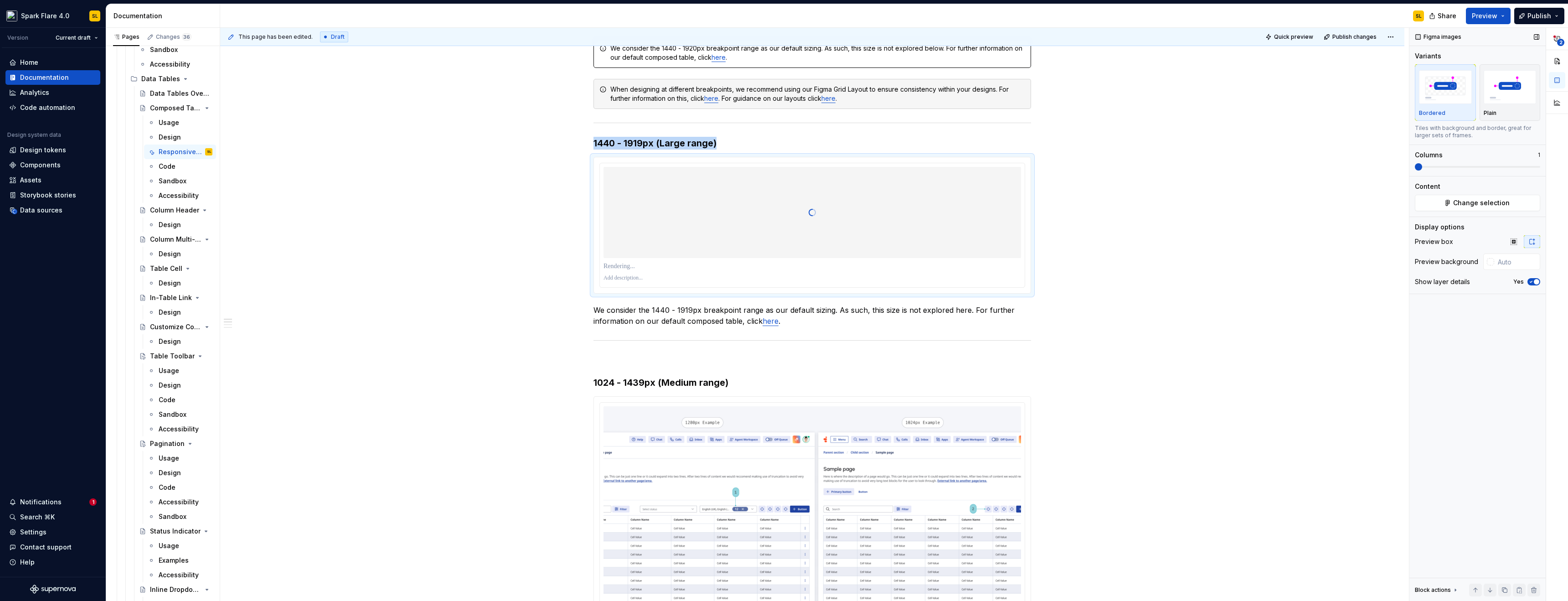
click at [1531, 282] on icon "button" at bounding box center [1532, 282] width 2 height 1
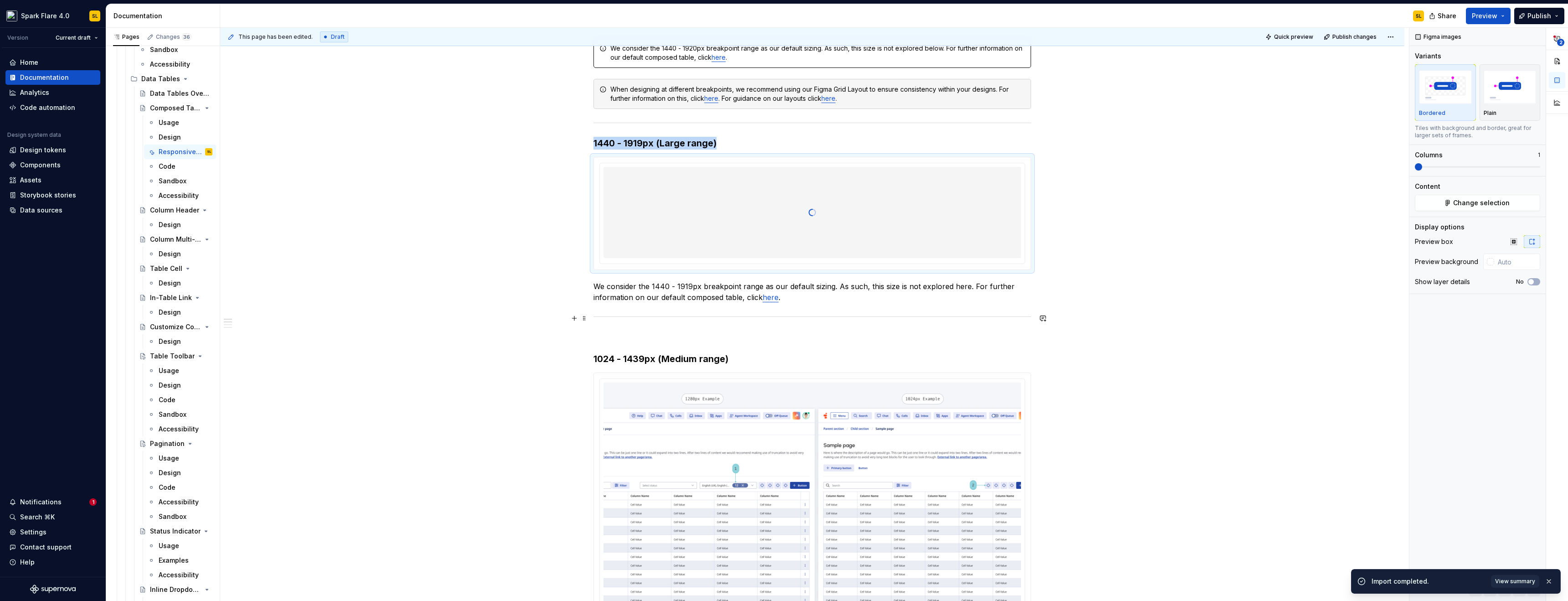
scroll to position [313, 0]
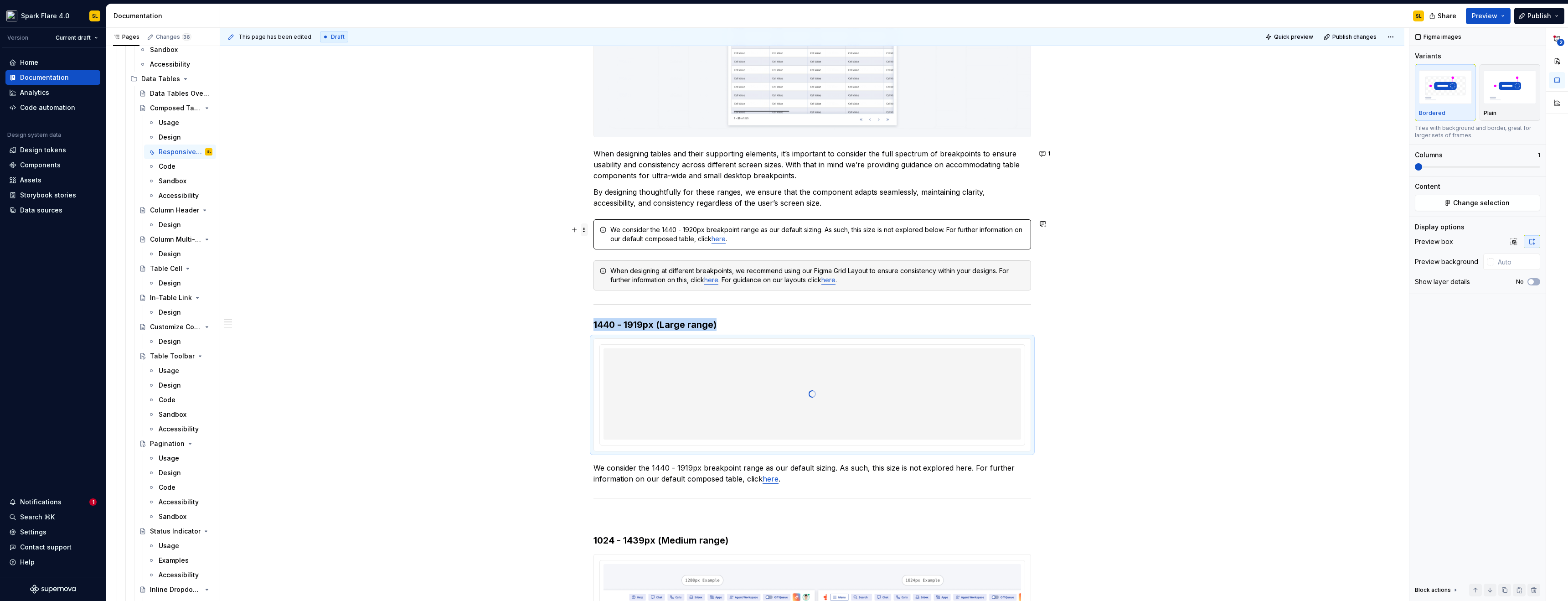
type textarea "*"
click at [584, 229] on span at bounding box center [584, 230] width 7 height 13
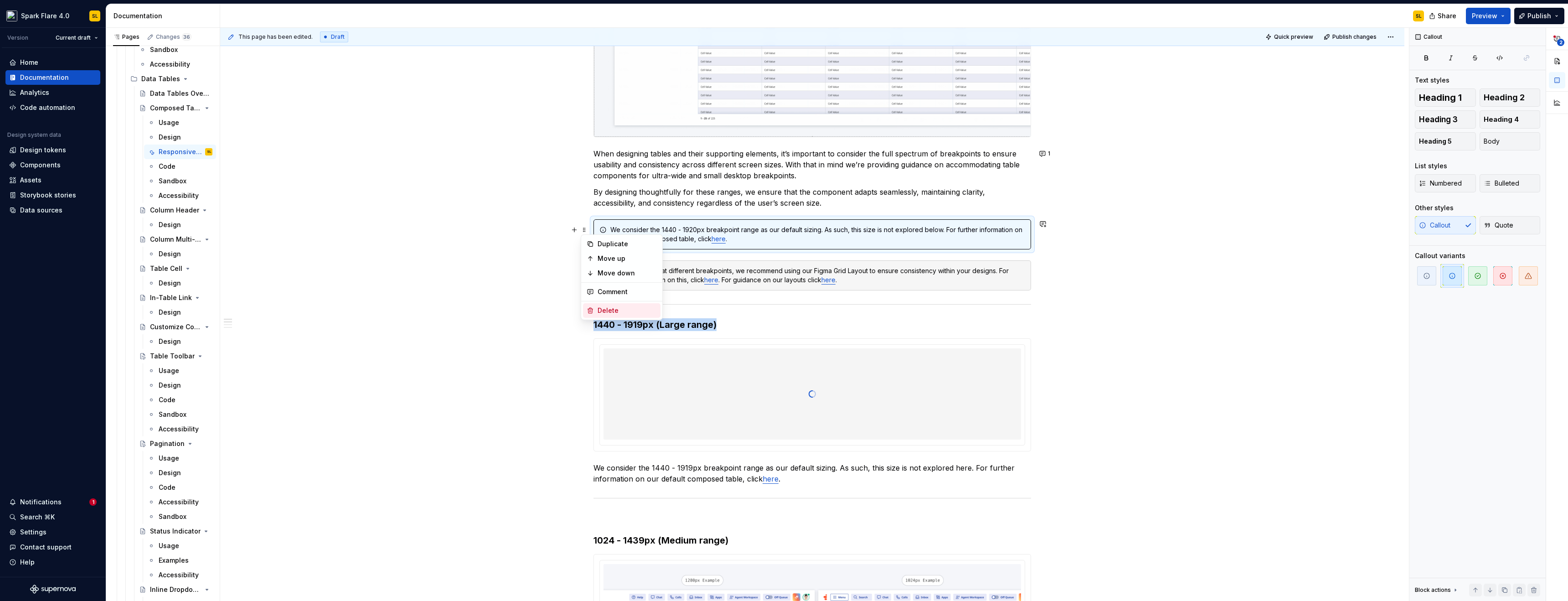
click at [614, 309] on div "Delete" at bounding box center [627, 310] width 59 height 9
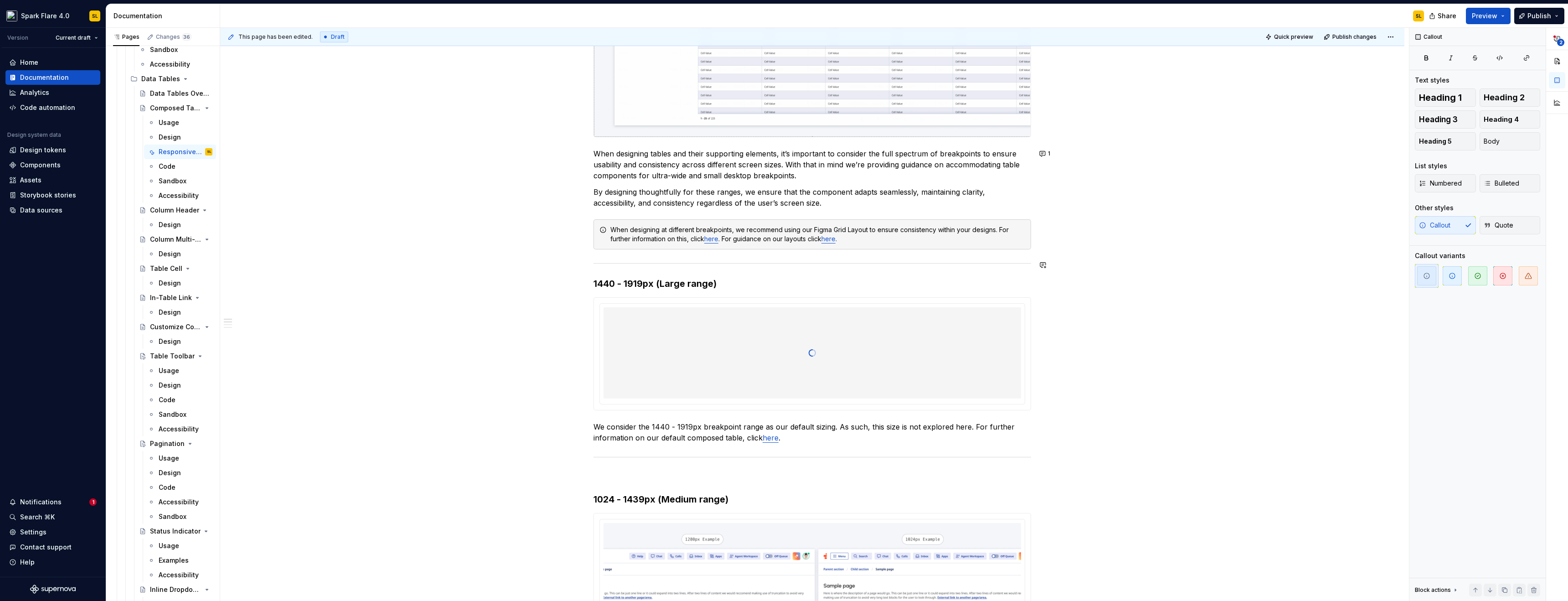
scroll to position [130, 0]
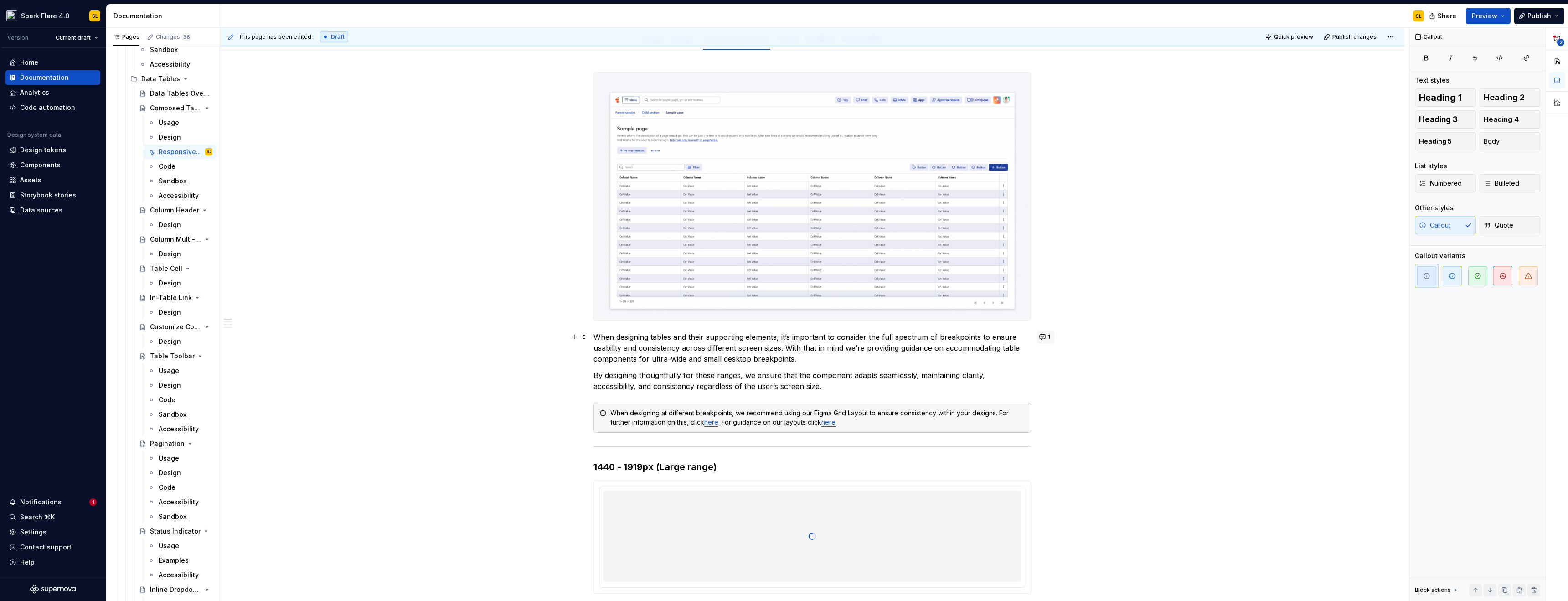
click at [1050, 338] on button "1" at bounding box center [1046, 337] width 17 height 13
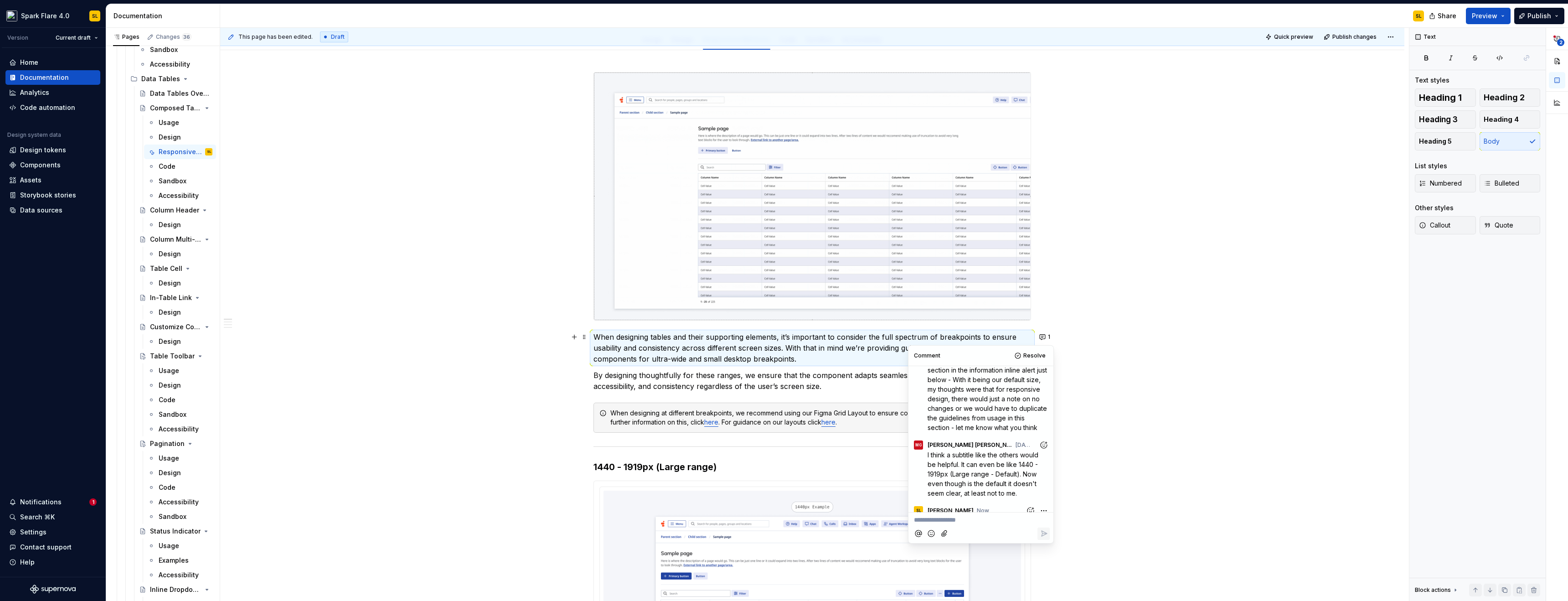
scroll to position [118, 0]
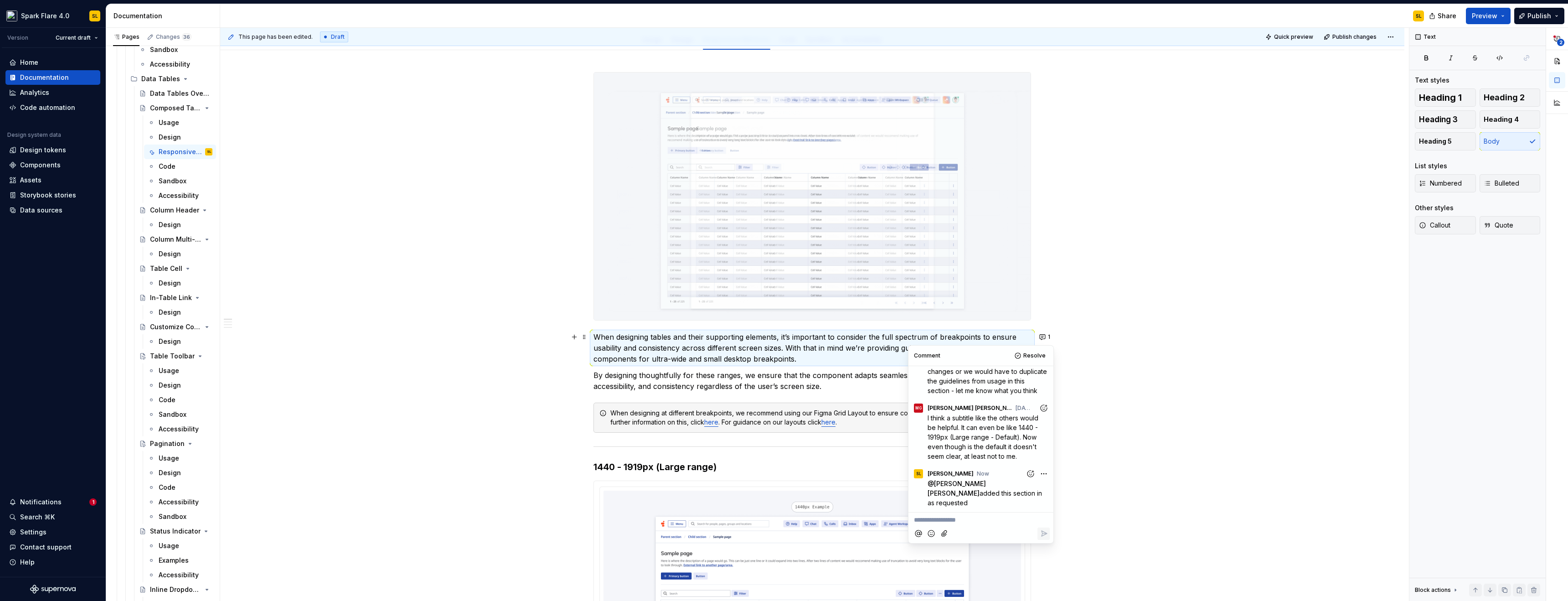
click at [434, 385] on div "This page has been edited. Draft Quick preview Publish changes Composed Table T…" at bounding box center [814, 315] width 1189 height 574
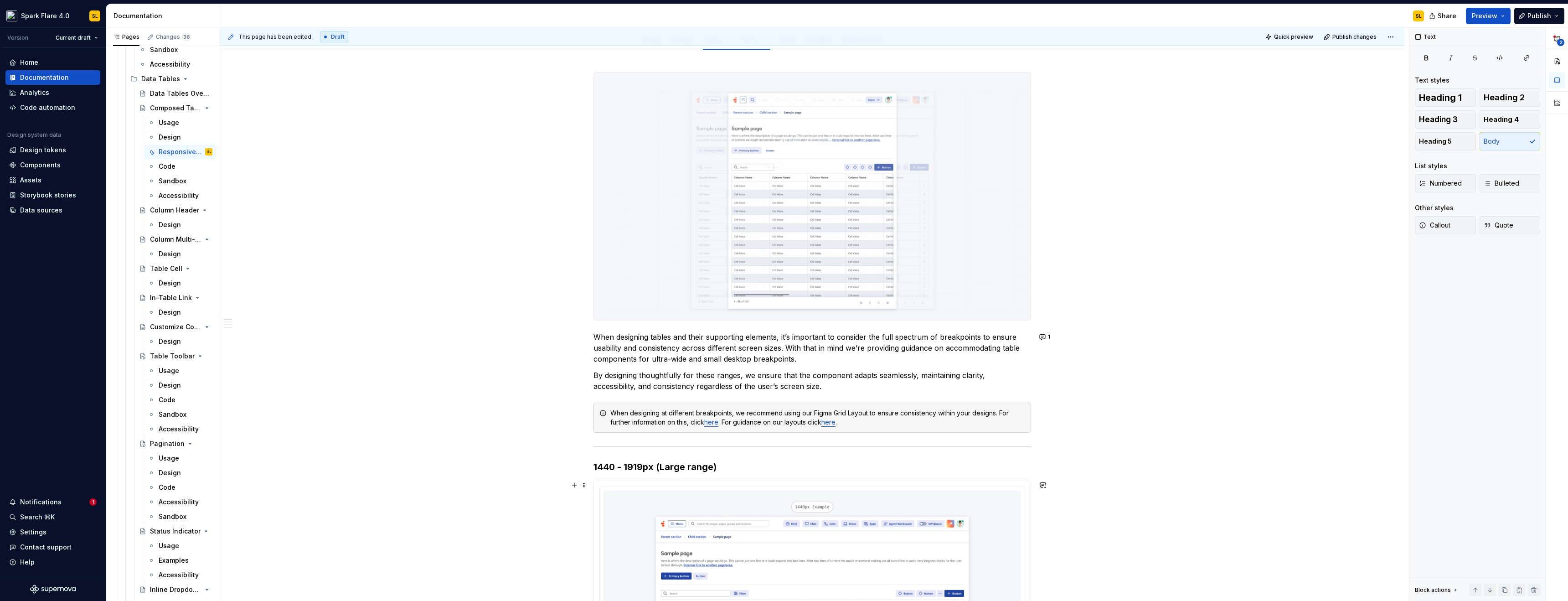
scroll to position [353, 0]
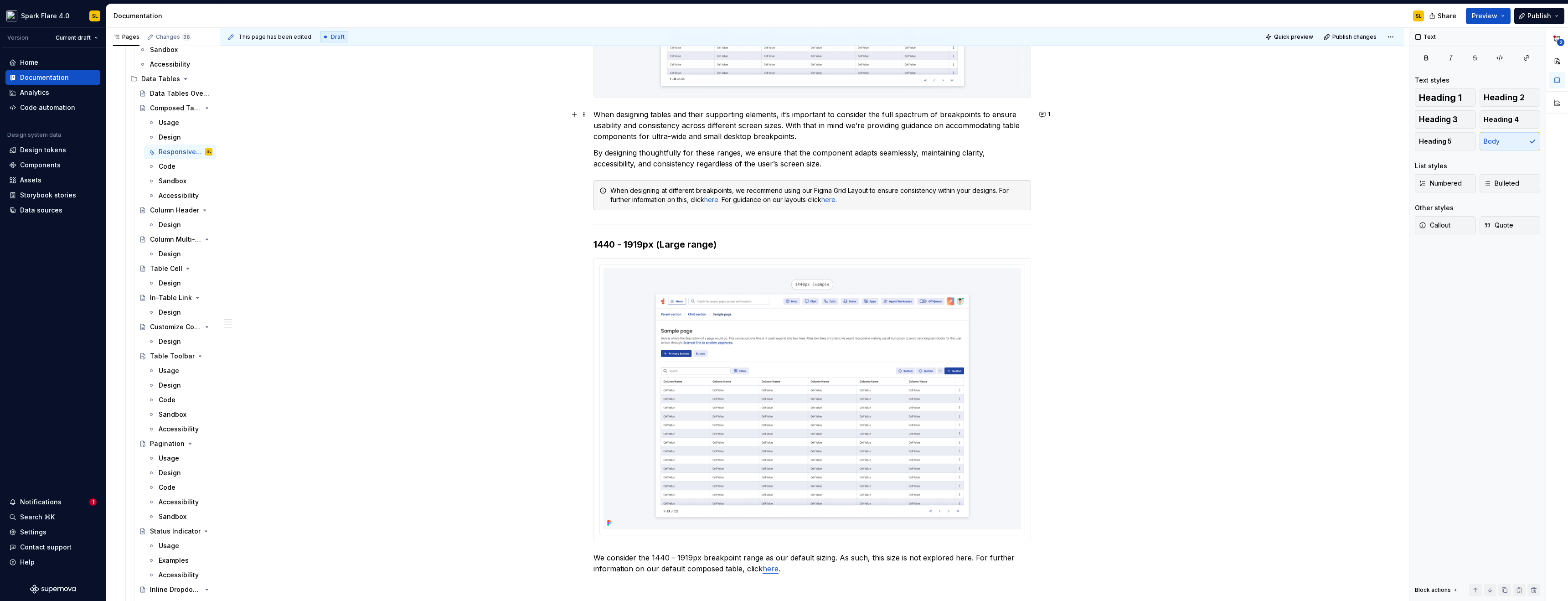
click at [1178, 260] on div "This page has been edited. Draft Quick preview Publish changes Composed Table T…" at bounding box center [814, 315] width 1189 height 574
type textarea "*"
